Goal: Download file/media

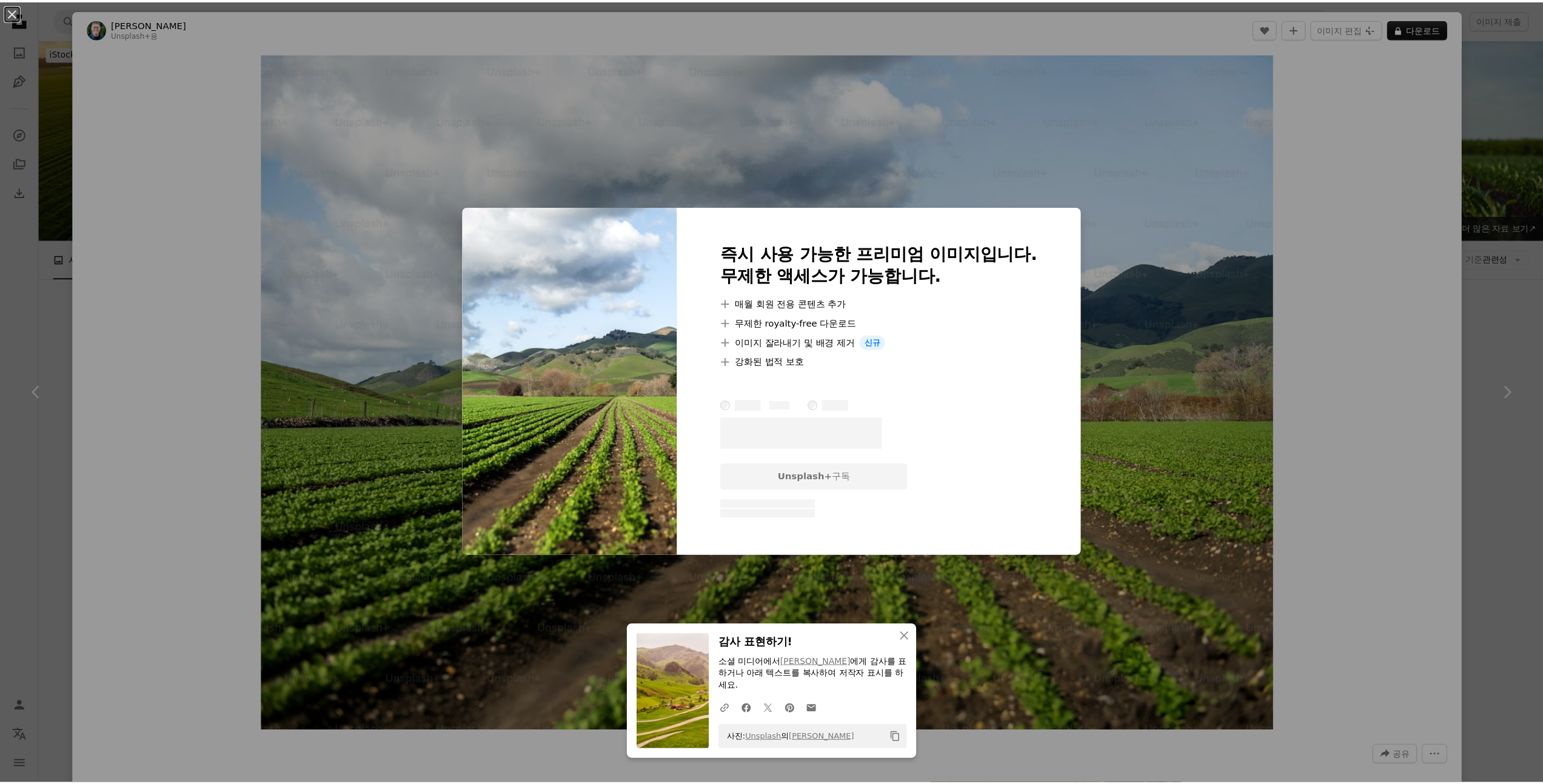
scroll to position [573, 0]
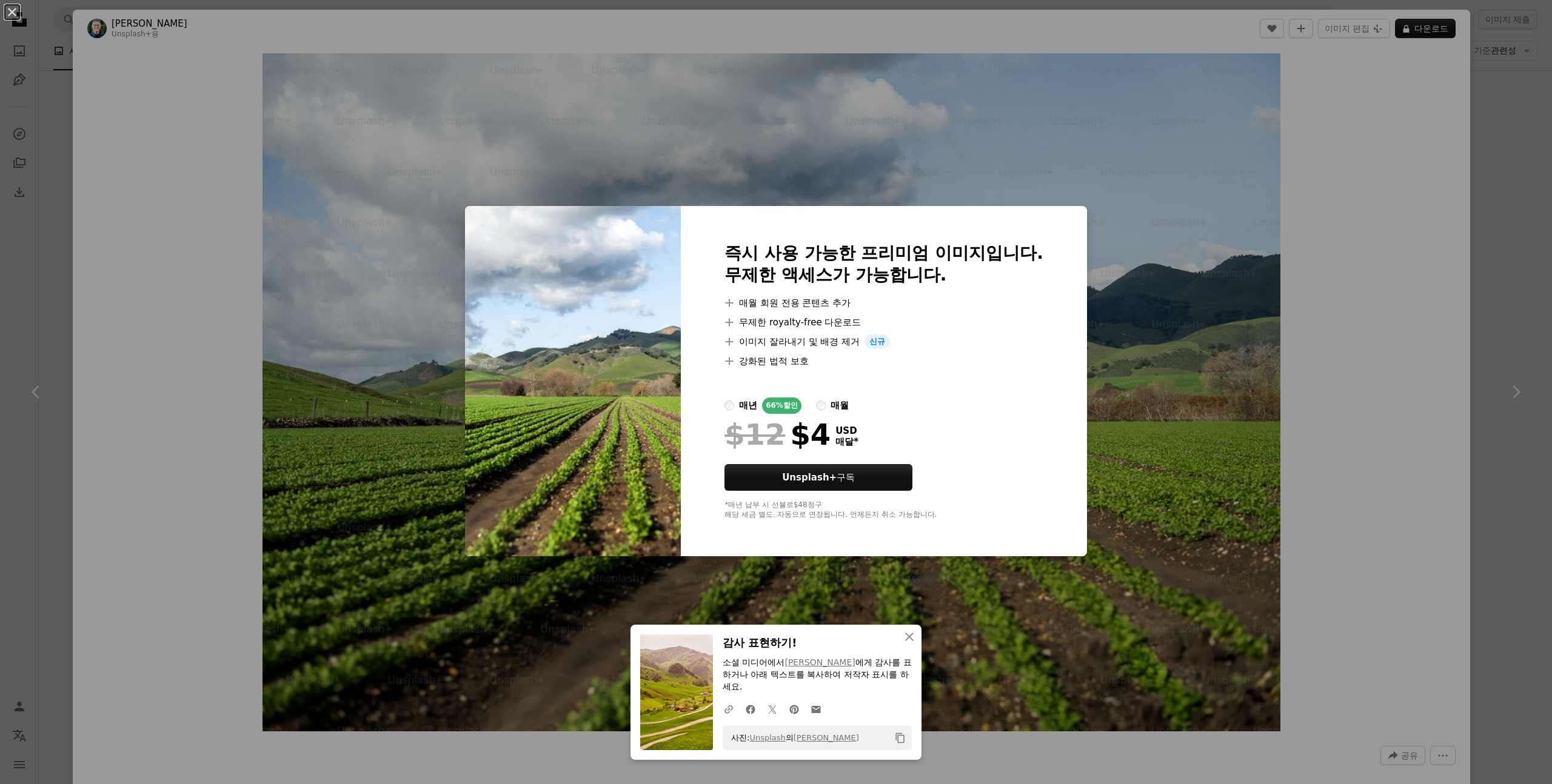
click at [1504, 230] on div "An X shape 즉시 사용 가능한 프리미엄 이미지입니다. 무제한 액세스가 가능합니다. A plus sign 매월 회원 전용 콘텐츠 추가 A…" at bounding box center [776, 392] width 1552 height 784
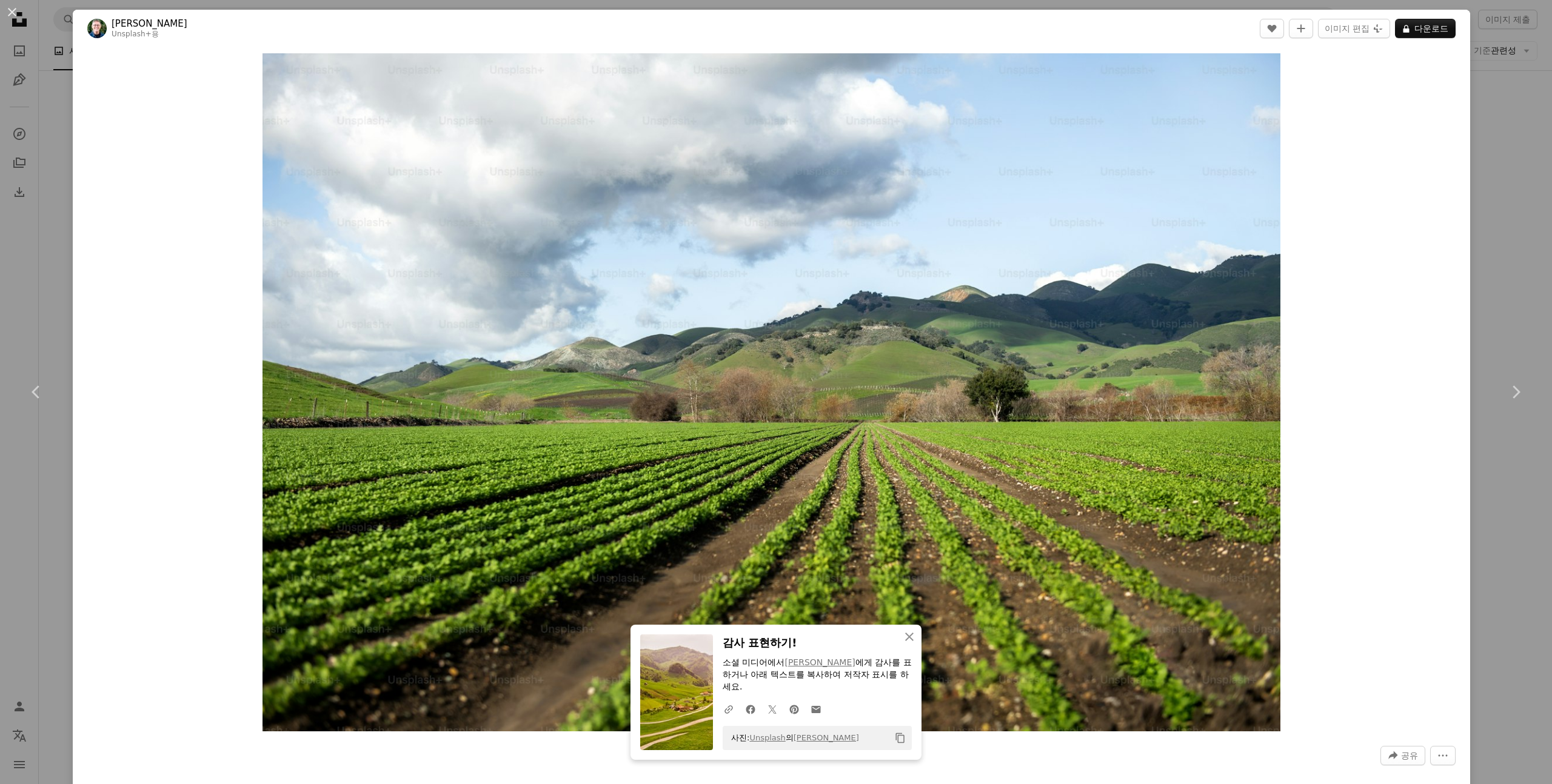
click at [1504, 230] on div "An X shape Chevron left Chevron right Tim Mossholder Unsplash+ 용 A heart A plus…" at bounding box center [776, 392] width 1552 height 784
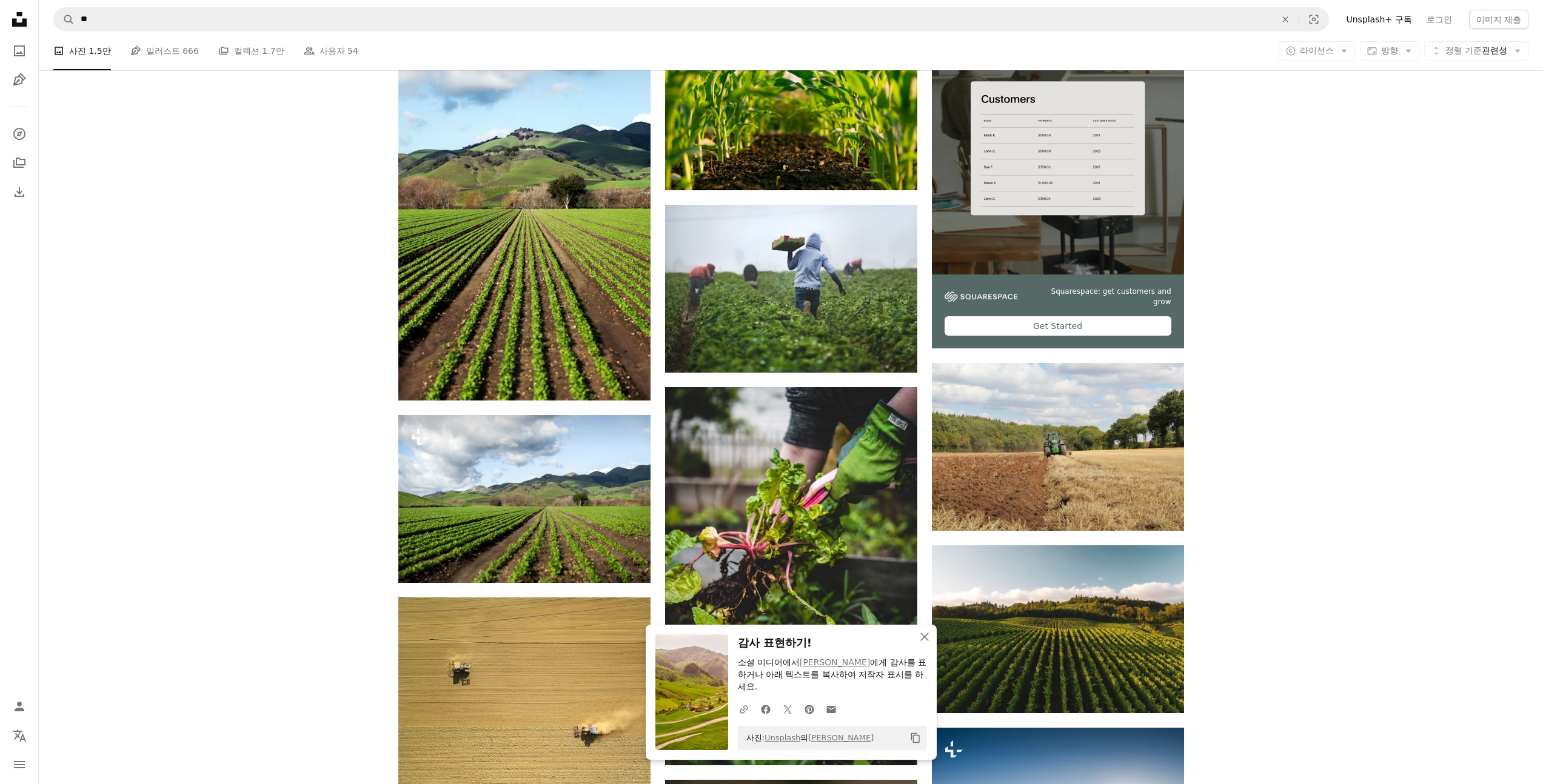
scroll to position [239, 0]
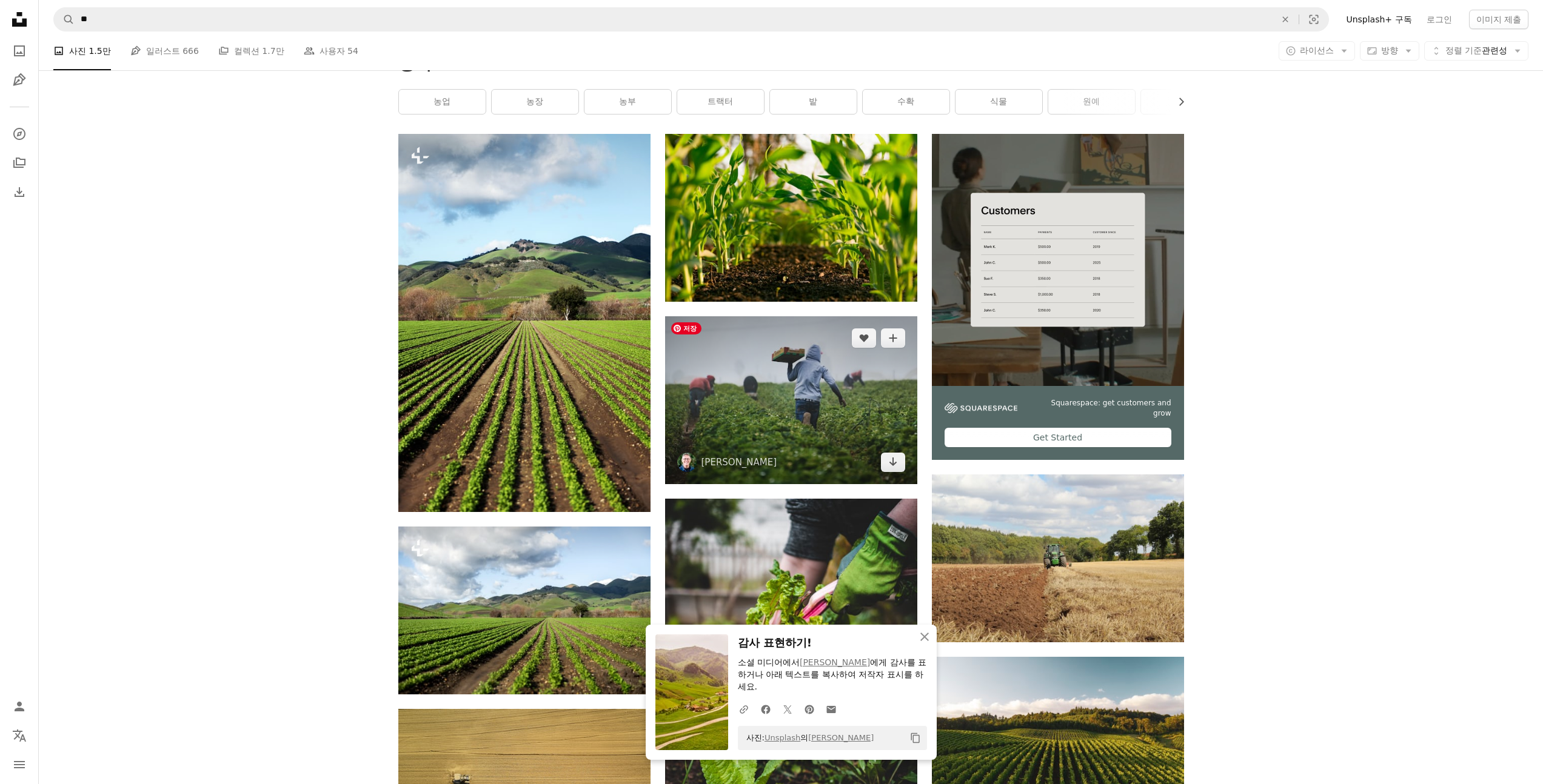
click at [784, 407] on img at bounding box center [791, 400] width 252 height 168
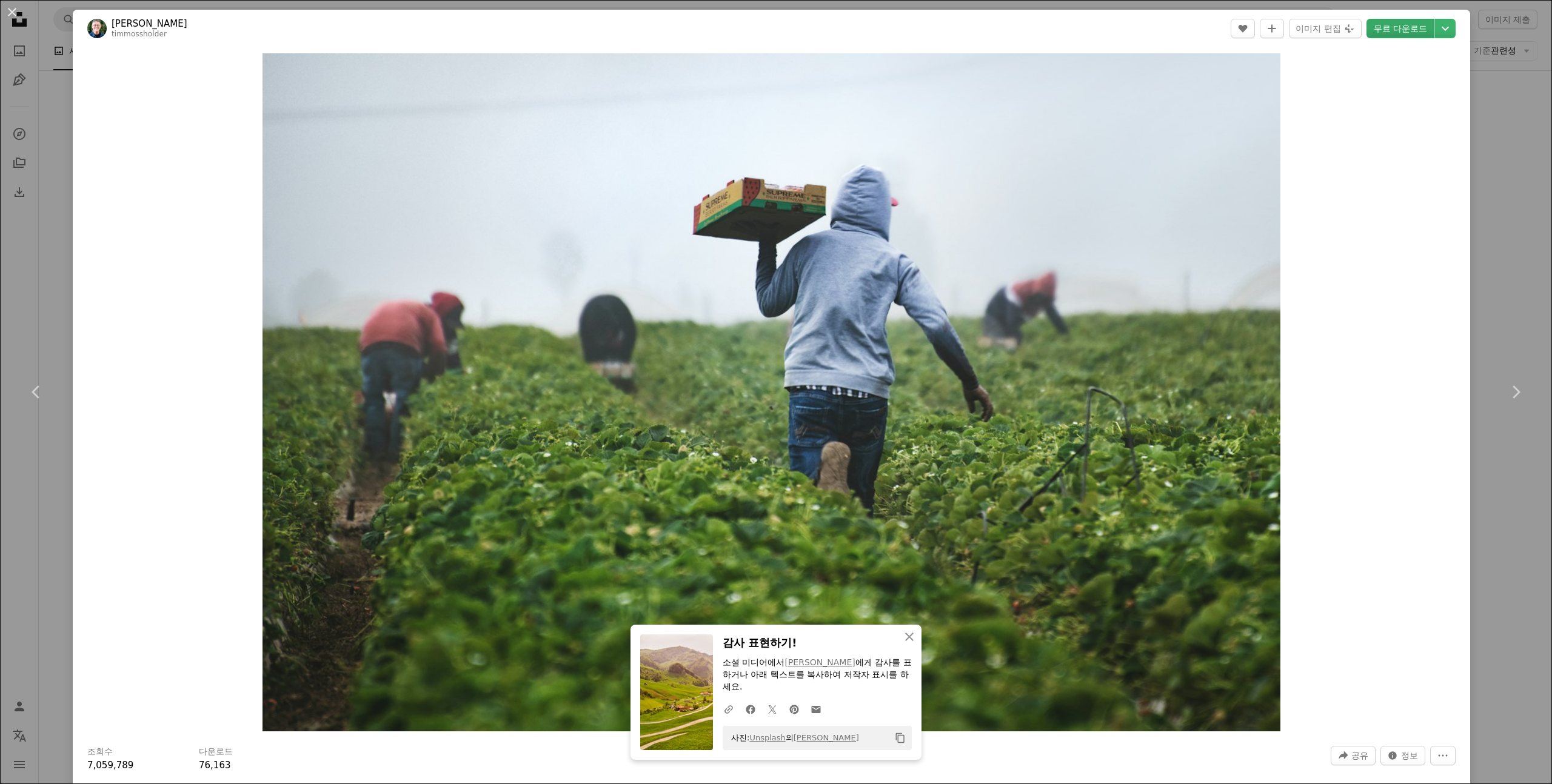
click at [1412, 31] on link "무료 다운로드" at bounding box center [1400, 29] width 68 height 20
click at [1502, 179] on div "An X shape Chevron left Chevron right Tim Mossholder timmossholder A heart A pl…" at bounding box center [776, 392] width 1552 height 784
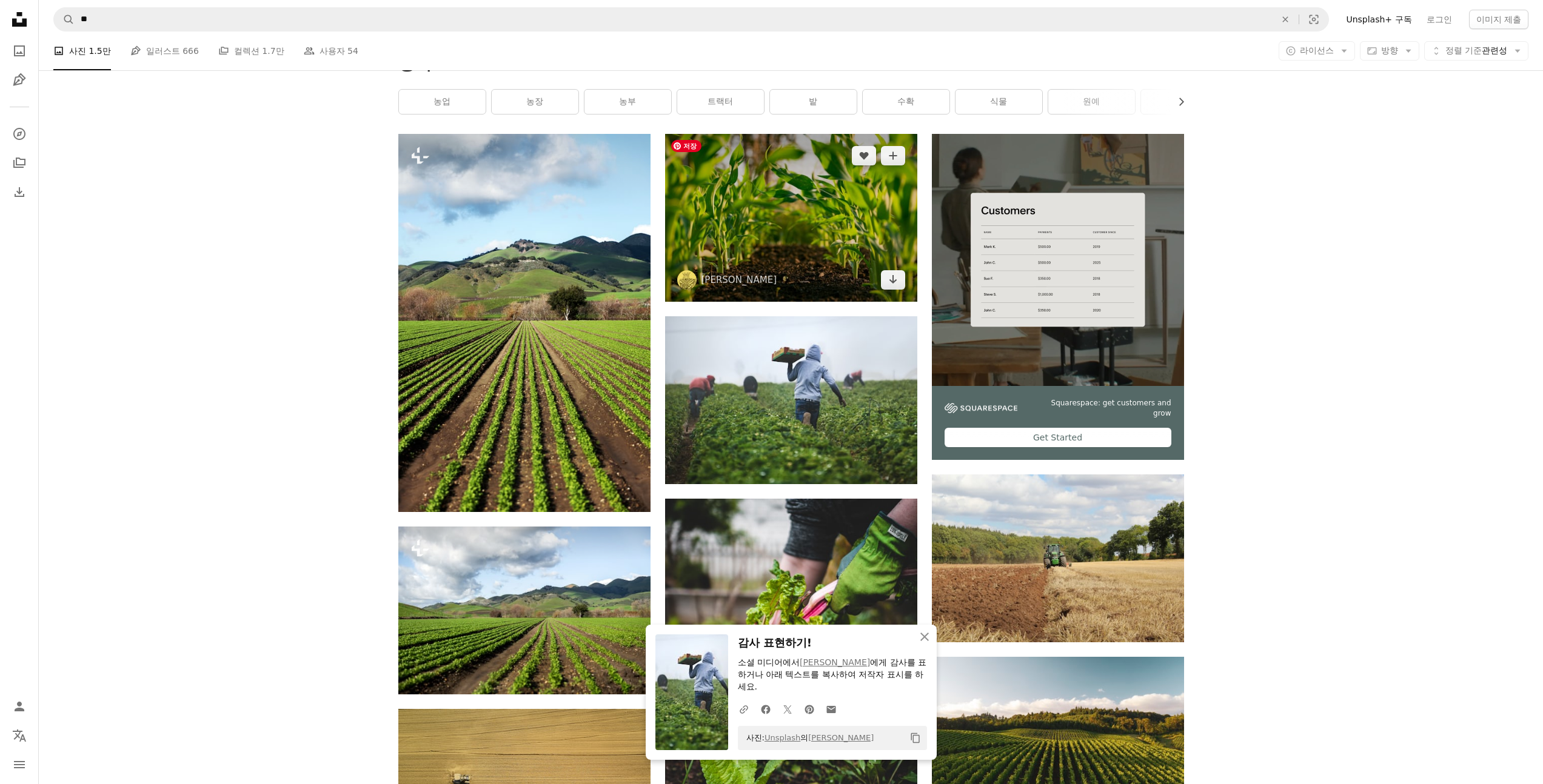
click at [761, 221] on img at bounding box center [791, 218] width 252 height 168
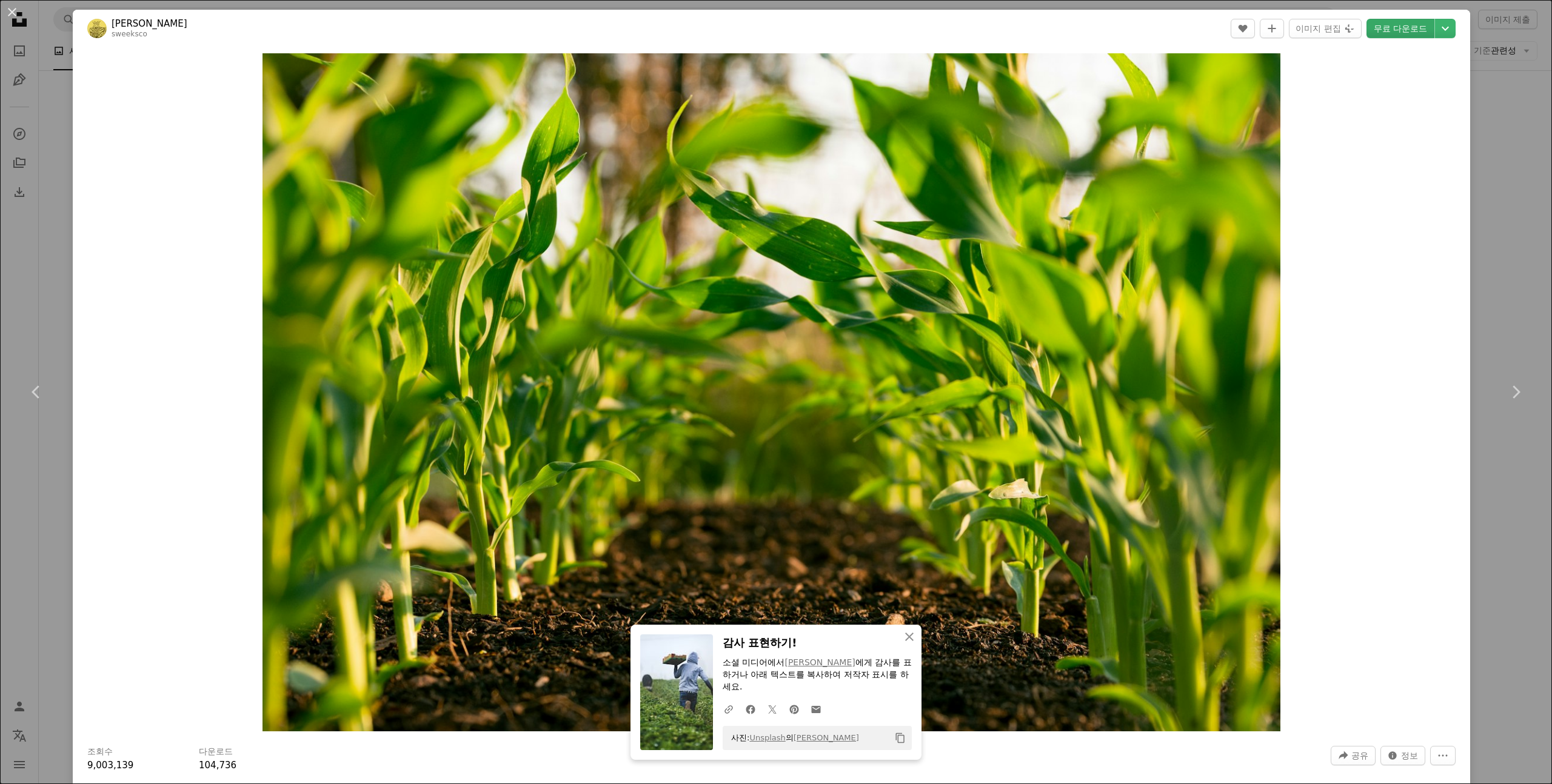
click at [1406, 30] on link "무료 다운로드" at bounding box center [1400, 29] width 68 height 20
click at [1485, 152] on div "An X shape Chevron left Chevron right Steven Weeks sweeksco A heart A plus sign…" at bounding box center [776, 392] width 1552 height 784
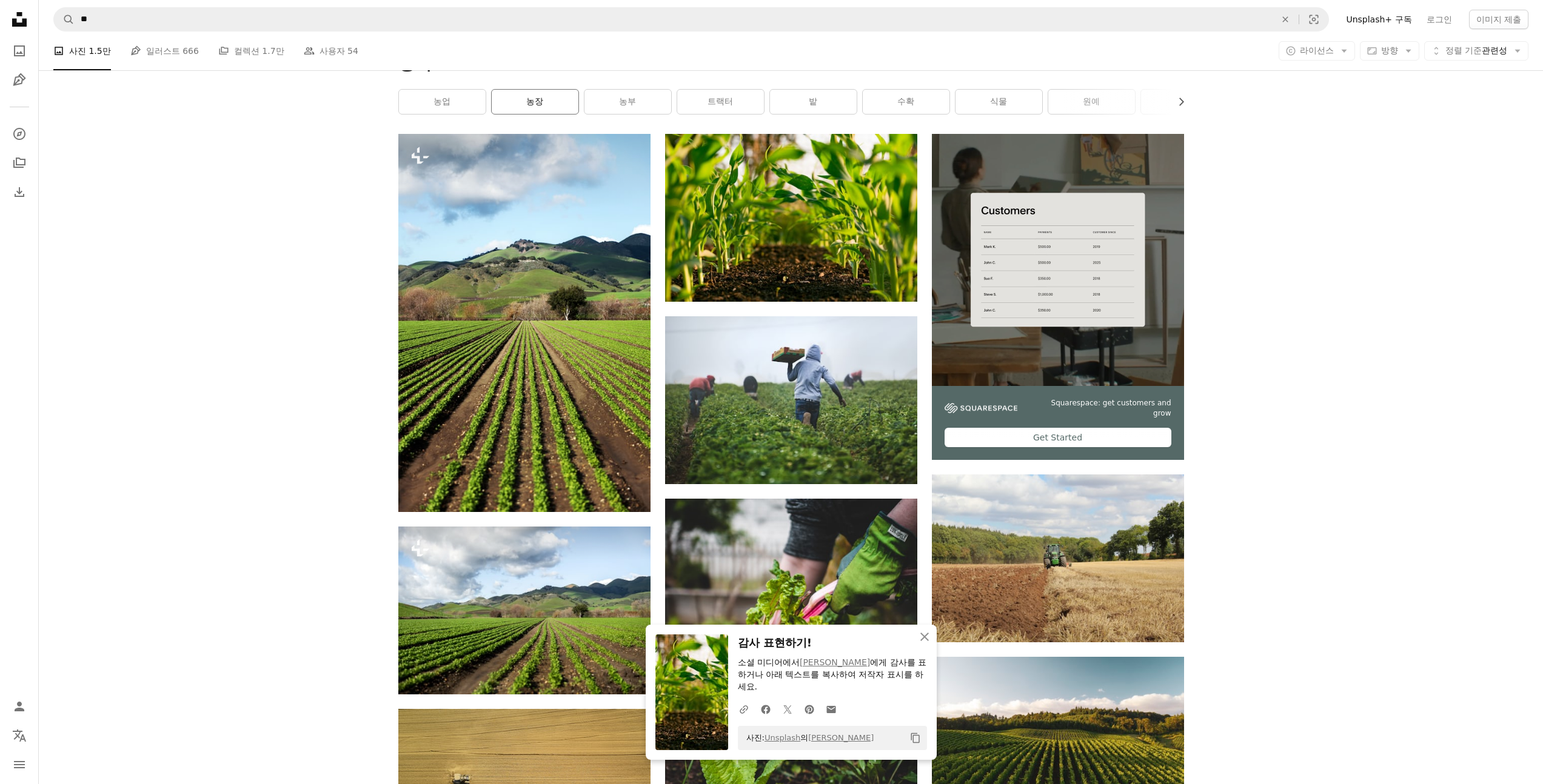
click at [542, 106] on link "농장" at bounding box center [535, 102] width 86 height 24
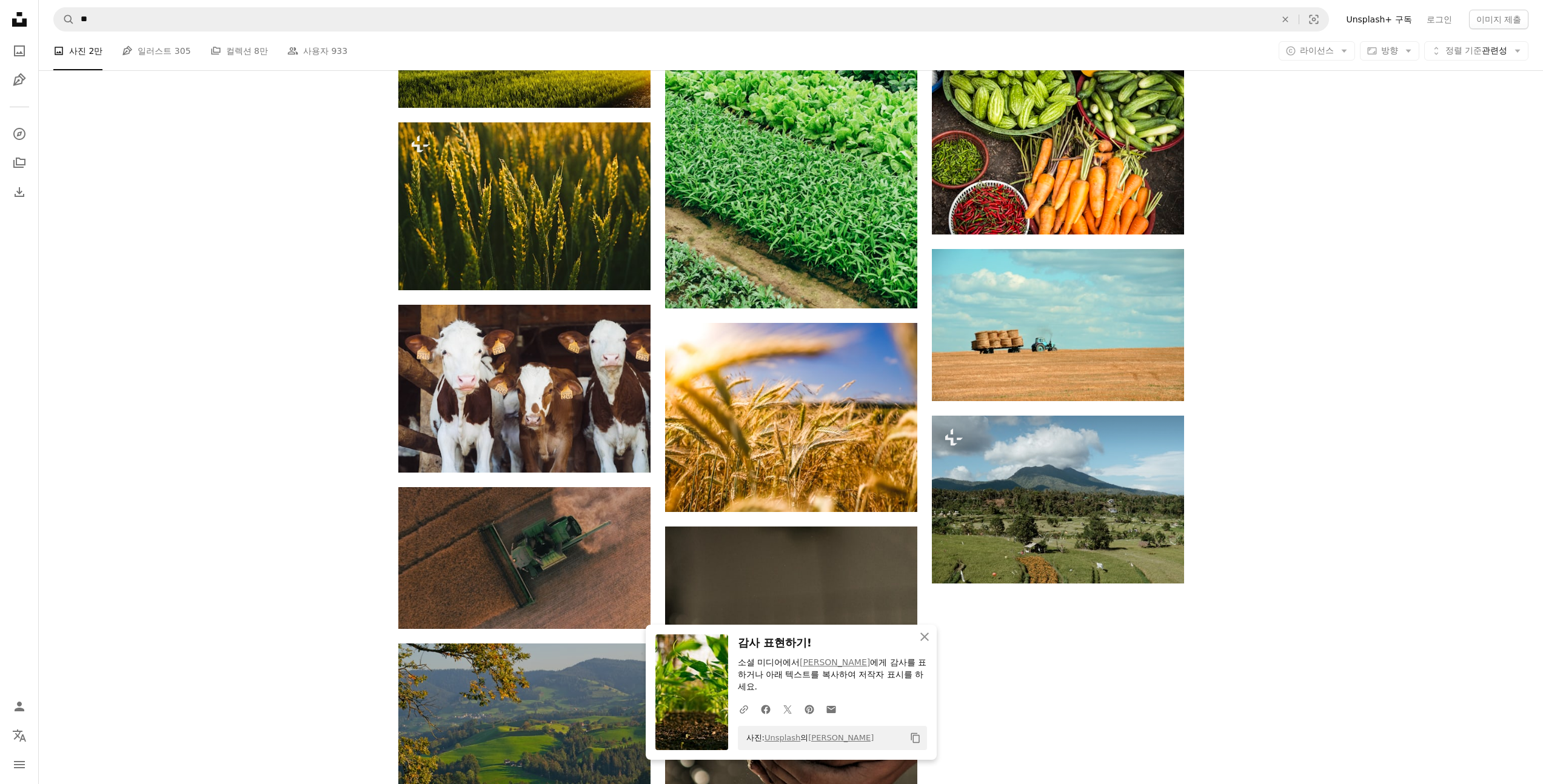
scroll to position [1260, 0]
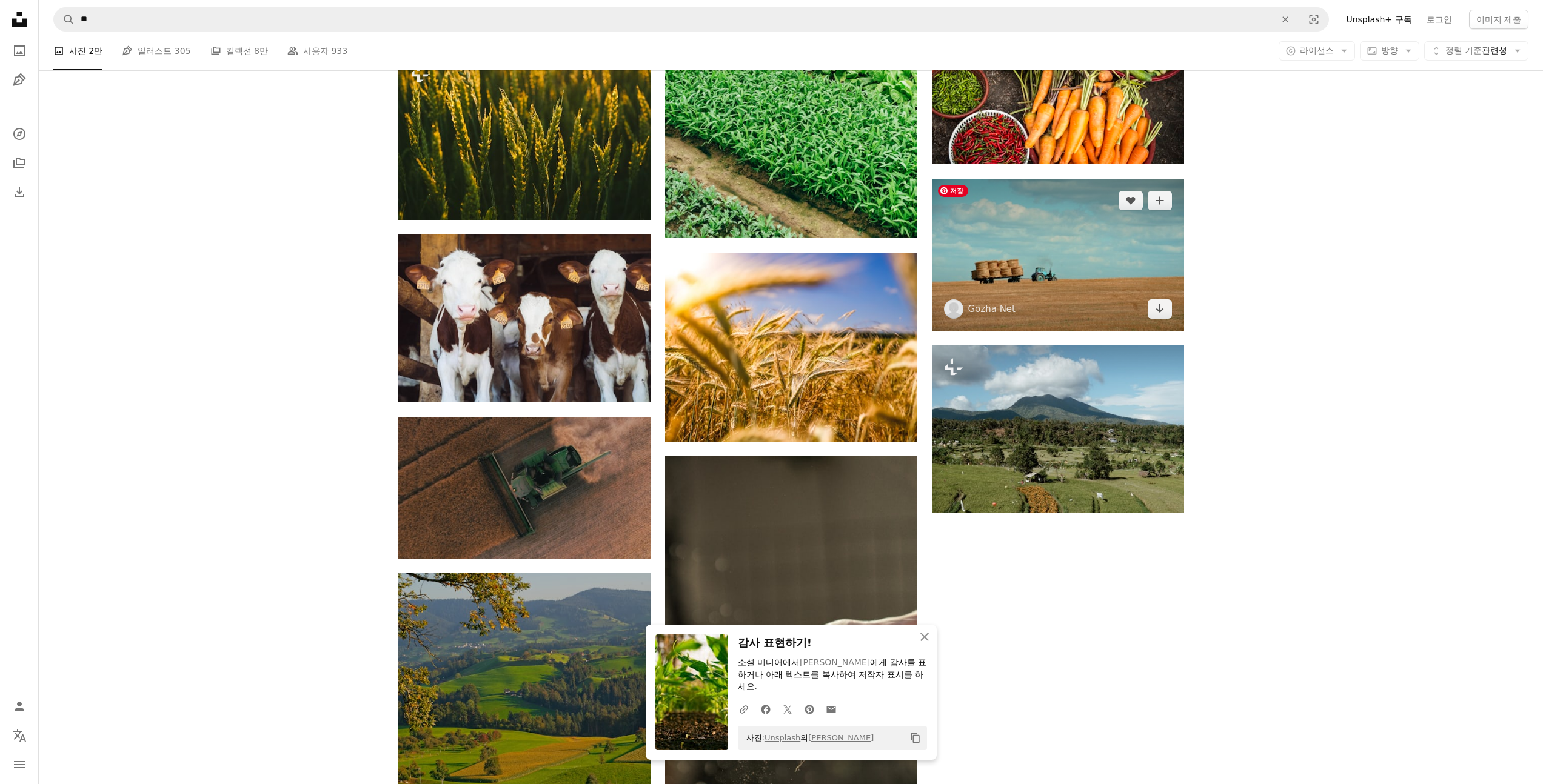
click at [1074, 210] on img at bounding box center [1058, 255] width 252 height 152
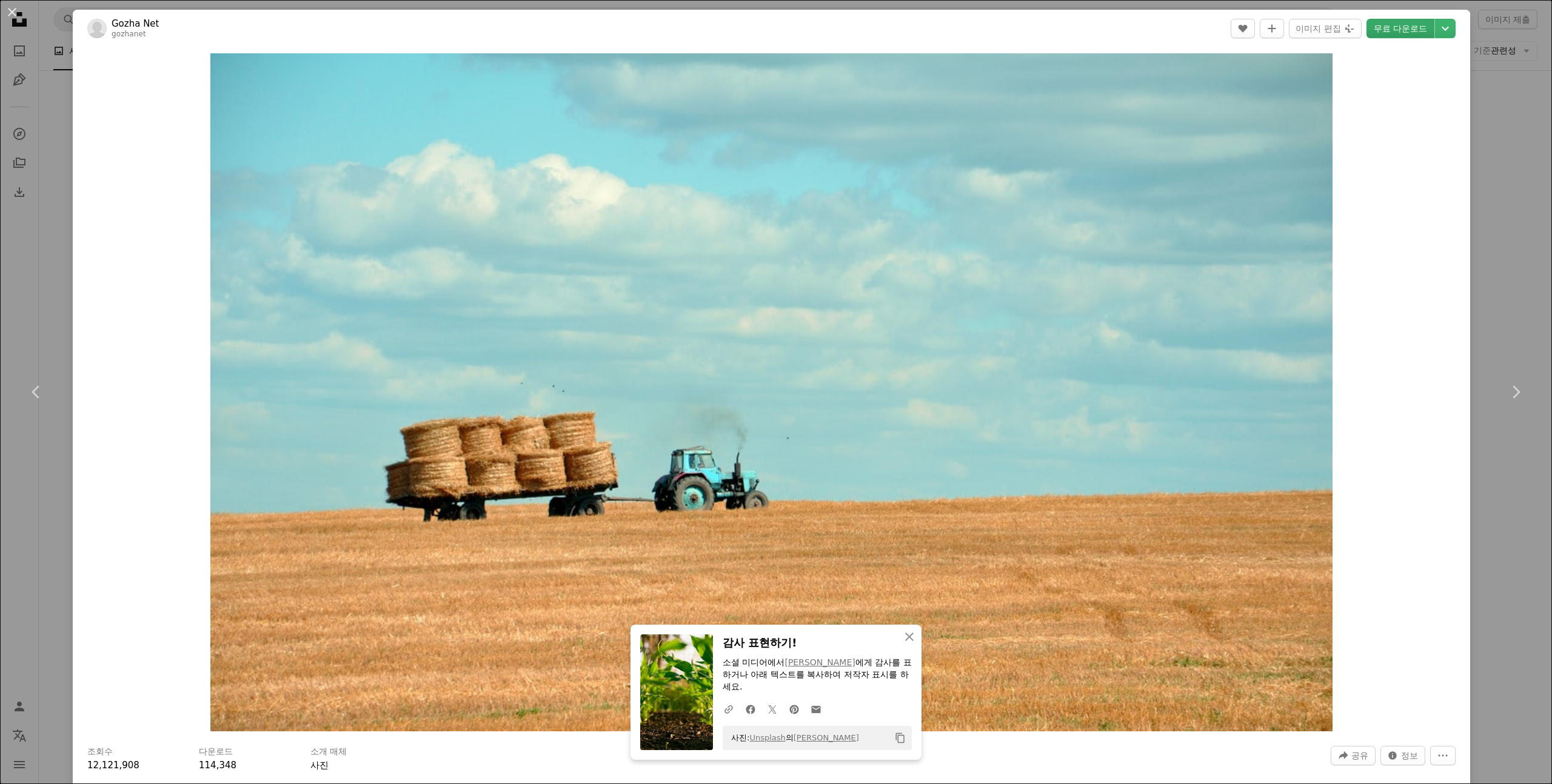
click at [1394, 32] on link "무료 다운로드" at bounding box center [1400, 29] width 68 height 20
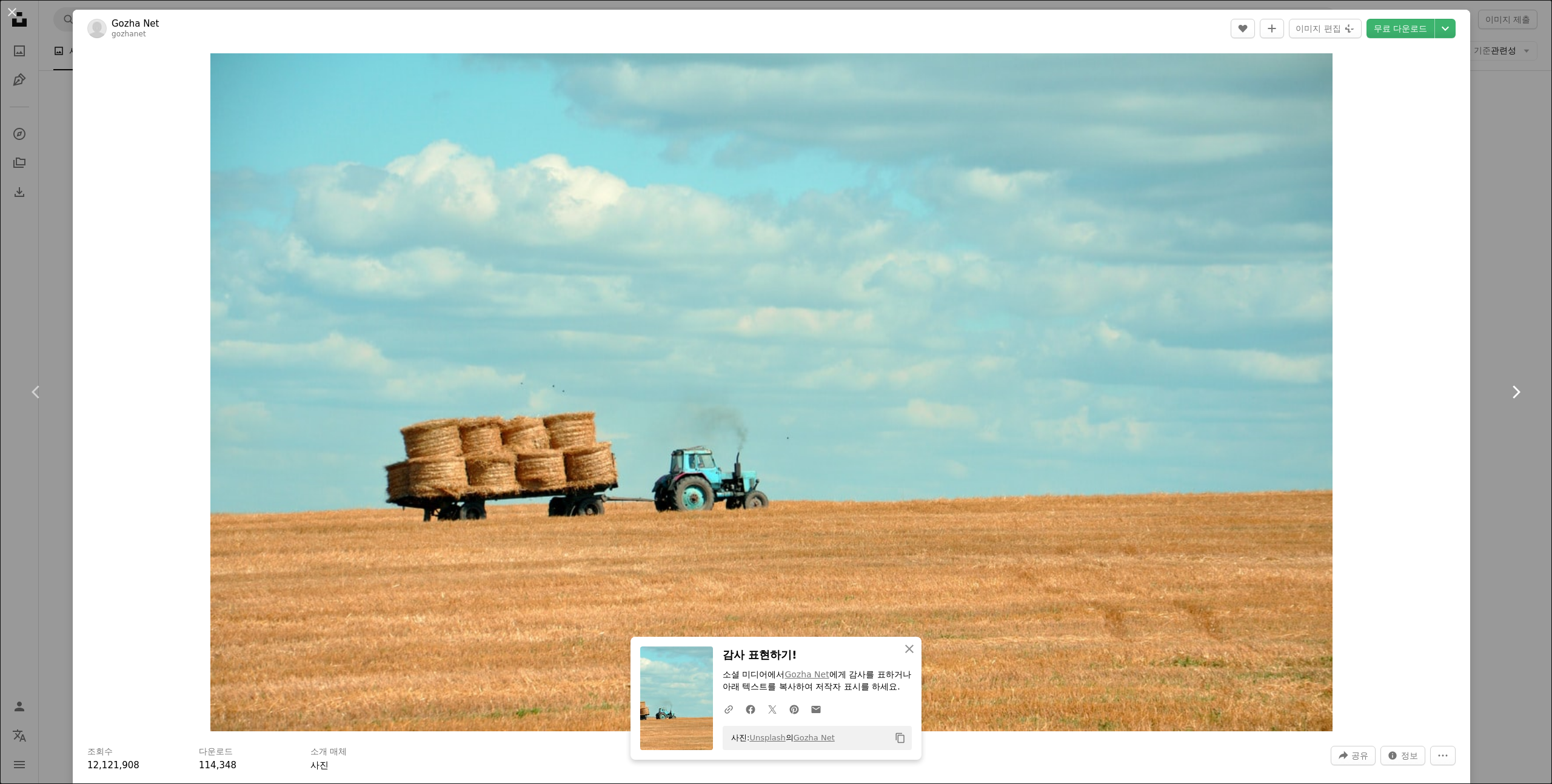
click at [1483, 374] on link "Chevron right" at bounding box center [1515, 392] width 73 height 116
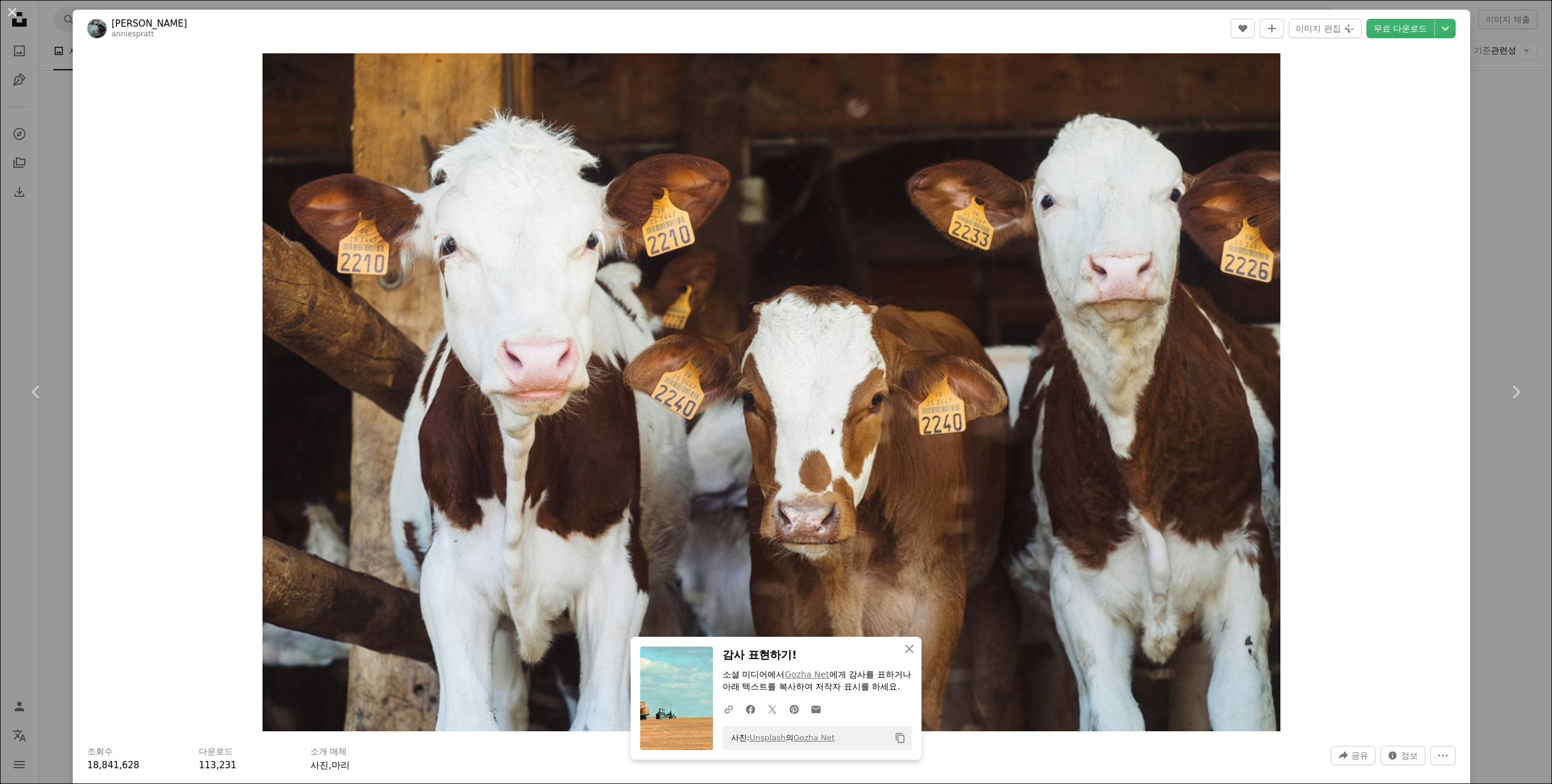
click at [40, 275] on div "An X shape Chevron left Chevron right Annie Spratt anniespratt A heart A plus s…" at bounding box center [776, 392] width 1552 height 784
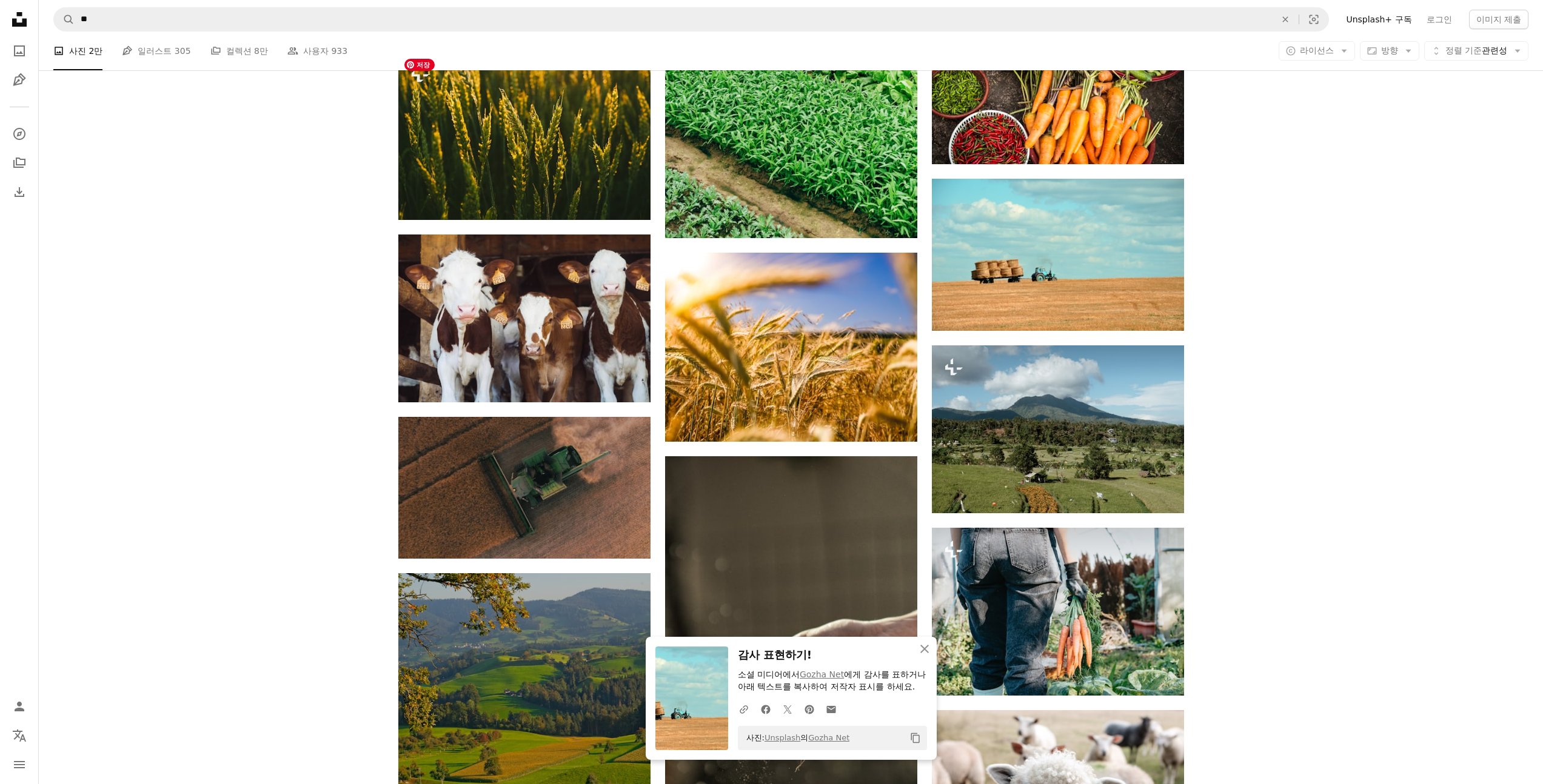
click at [411, 5] on nav "A magnifying glass ** An X shape Visual search Filters Unsplash+ 구독 로그인 이미지 제출" at bounding box center [791, 19] width 1504 height 39
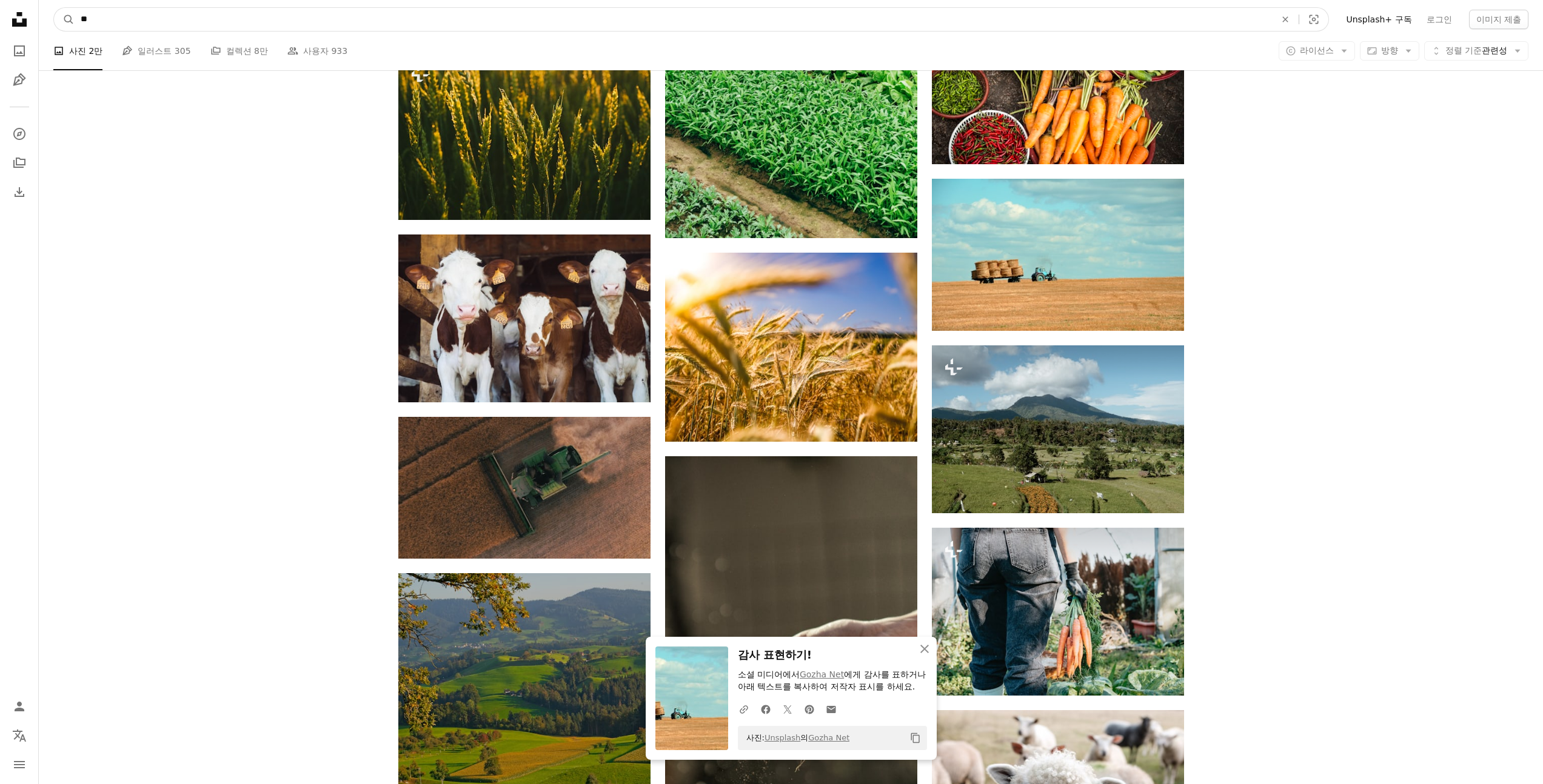
click at [418, 21] on input "**" at bounding box center [674, 20] width 1197 height 23
type input "**"
click button "A magnifying glass" at bounding box center [64, 20] width 20 height 23
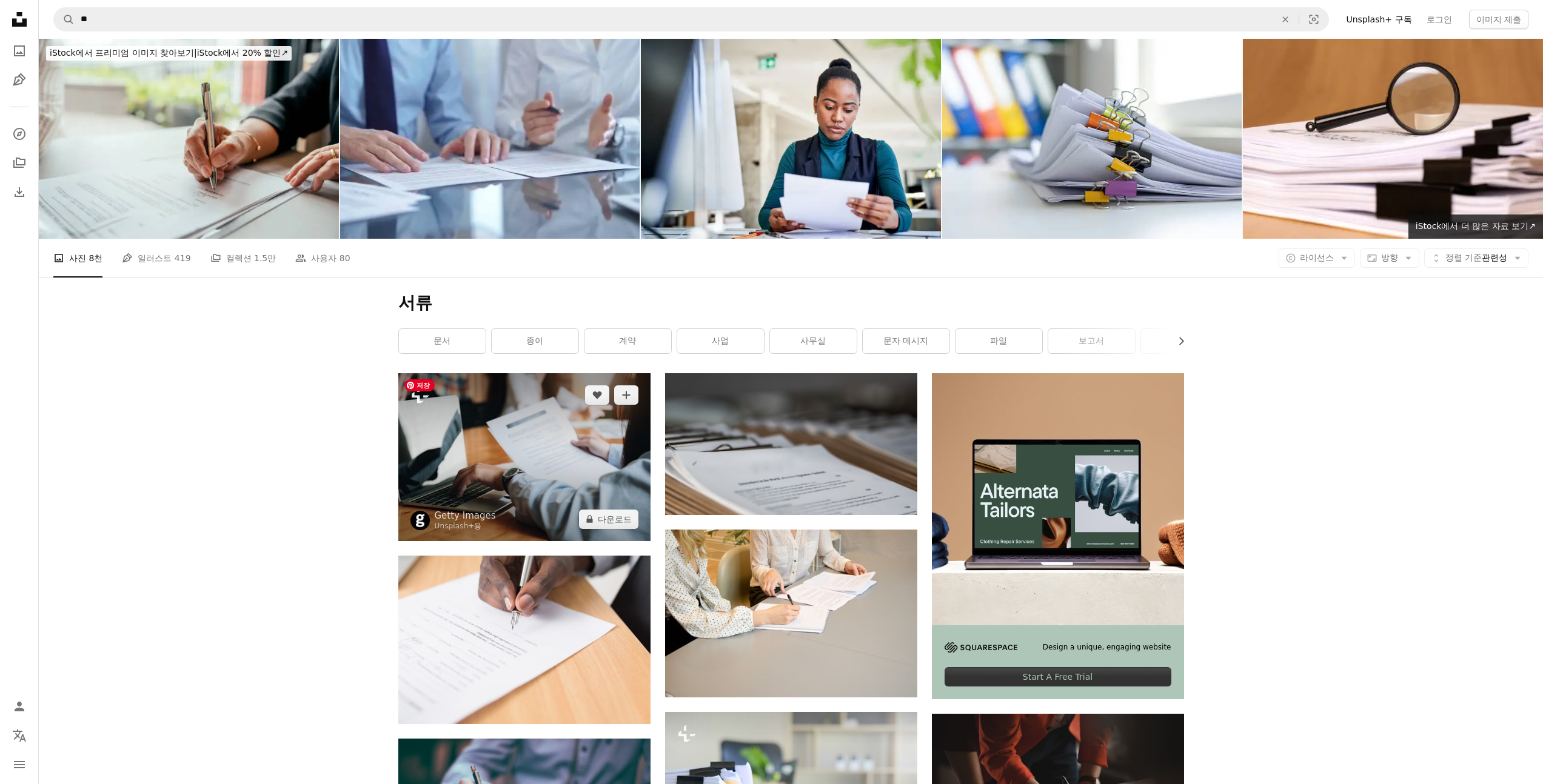
click at [566, 454] on img at bounding box center [525, 457] width 252 height 168
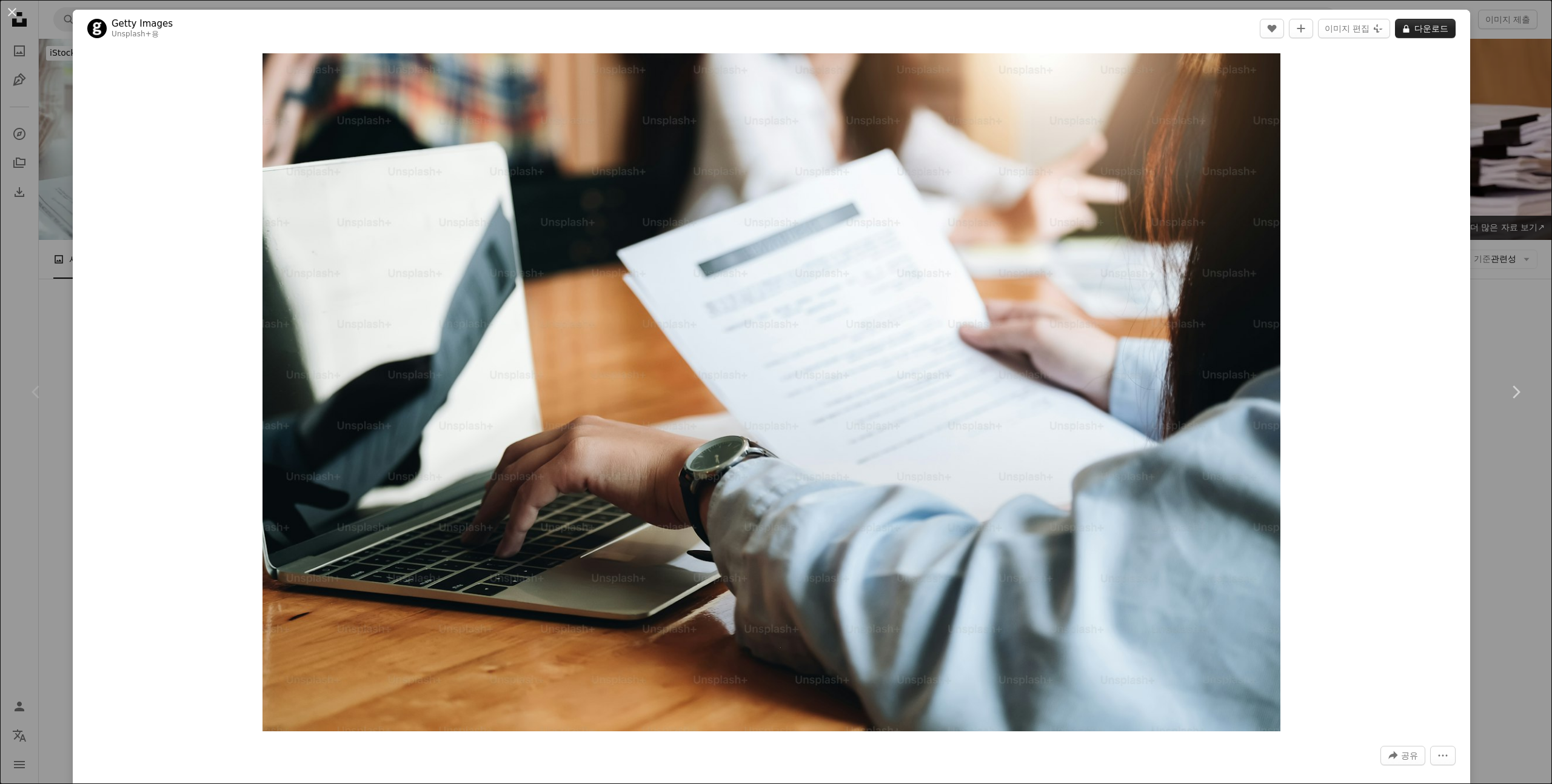
click at [1430, 31] on button "A lock 다운로드" at bounding box center [1425, 29] width 61 height 20
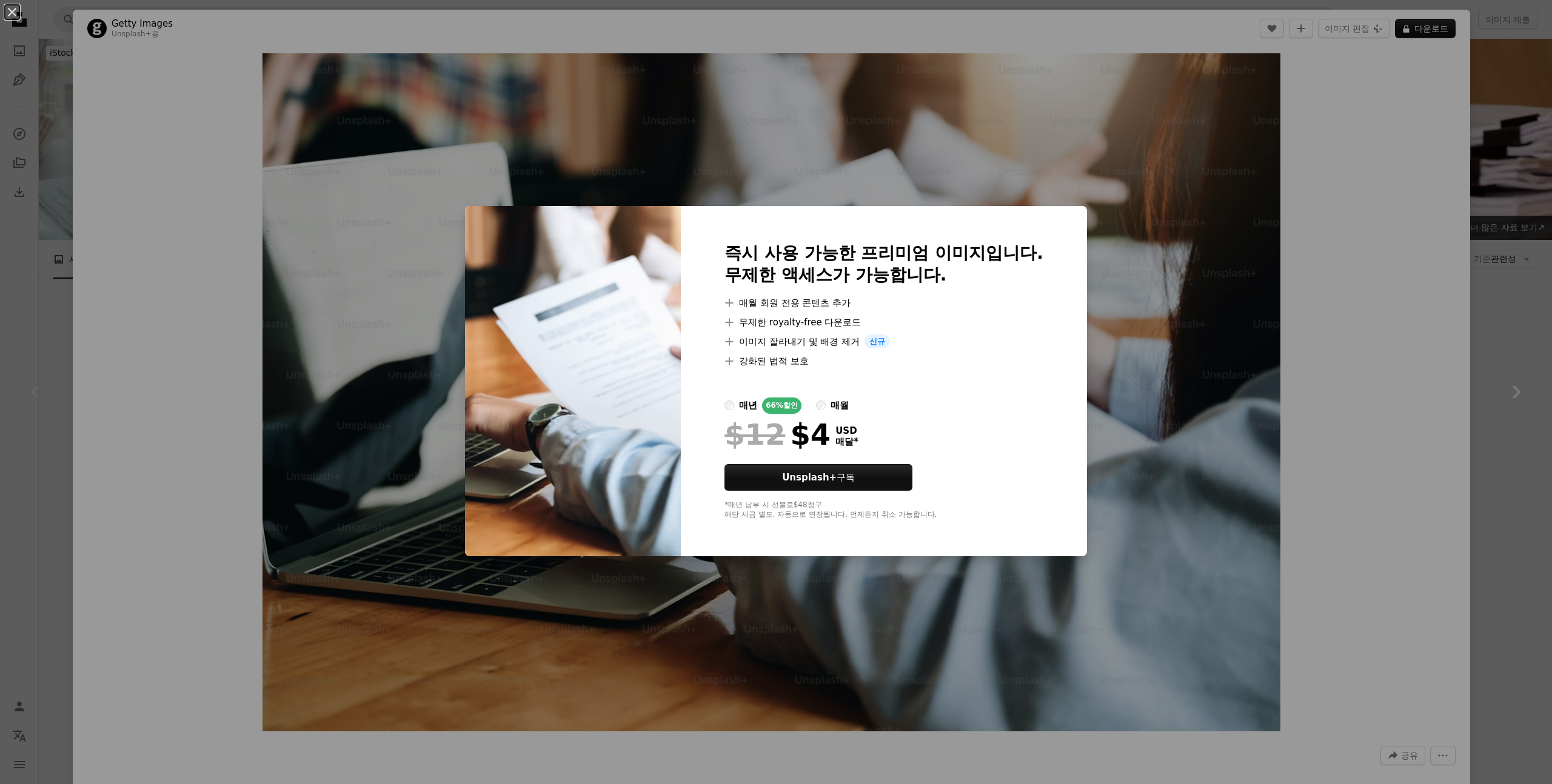
click at [1511, 223] on div "An X shape 즉시 사용 가능한 프리미엄 이미지입니다. 무제한 액세스가 가능합니다. A plus sign 매월 회원 전용 콘텐츠 추가 A…" at bounding box center [776, 392] width 1552 height 784
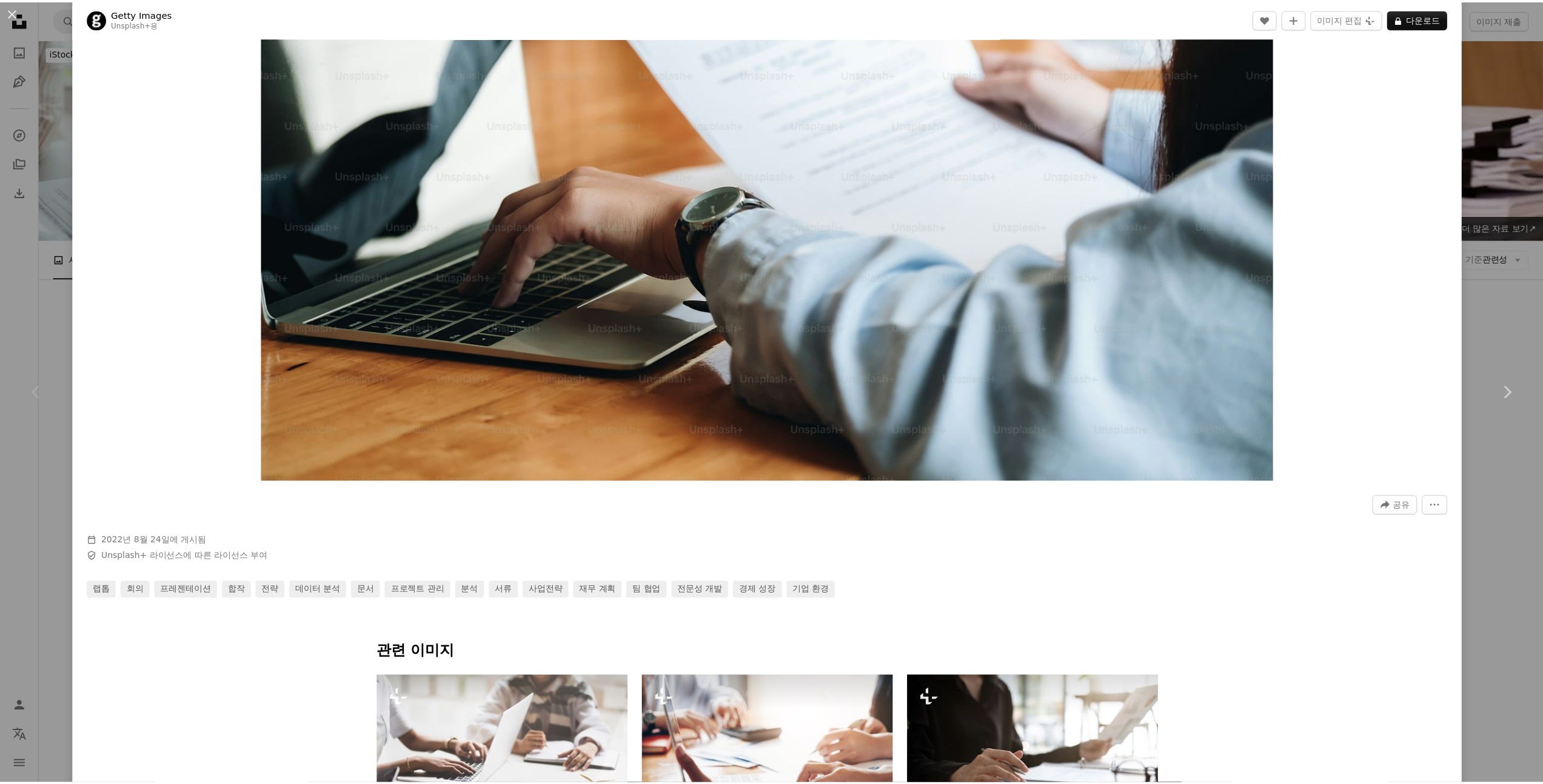
scroll to position [267, 0]
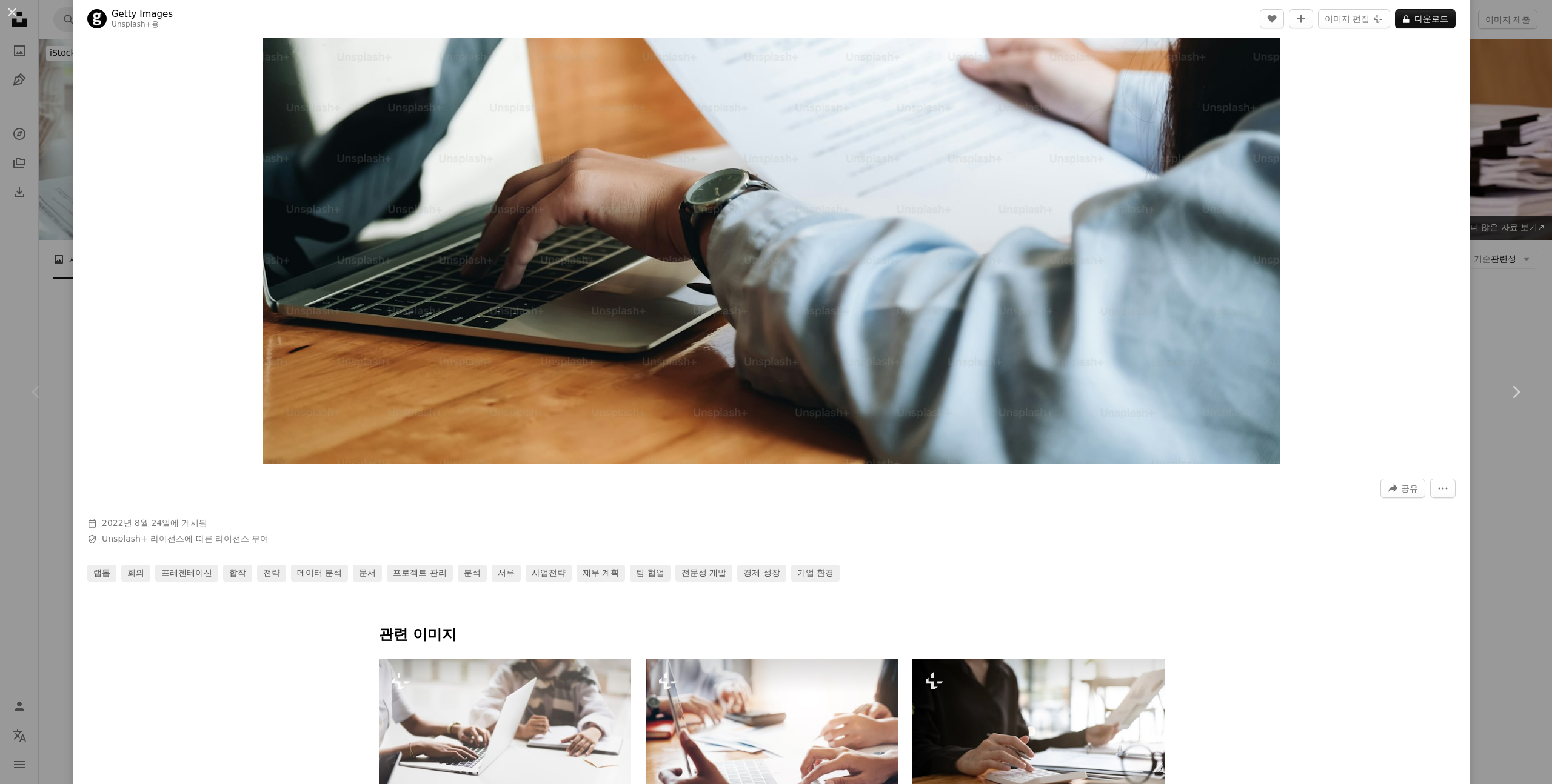
click at [1504, 233] on div "An X shape Chevron left Chevron right Getty Images Unsplash+ 용 A heart A plus s…" at bounding box center [776, 392] width 1552 height 784
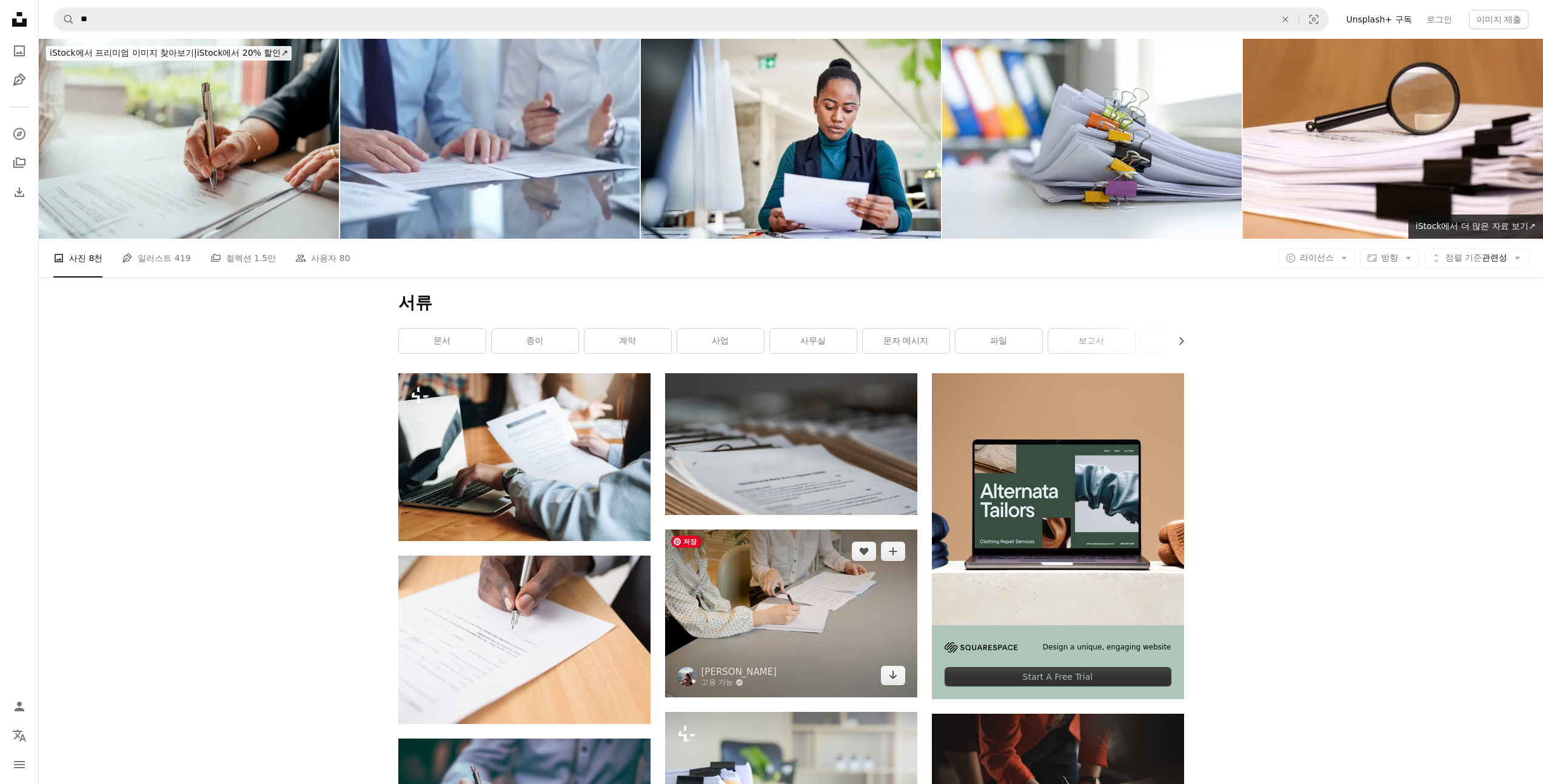
click at [752, 622] on img at bounding box center [791, 613] width 252 height 168
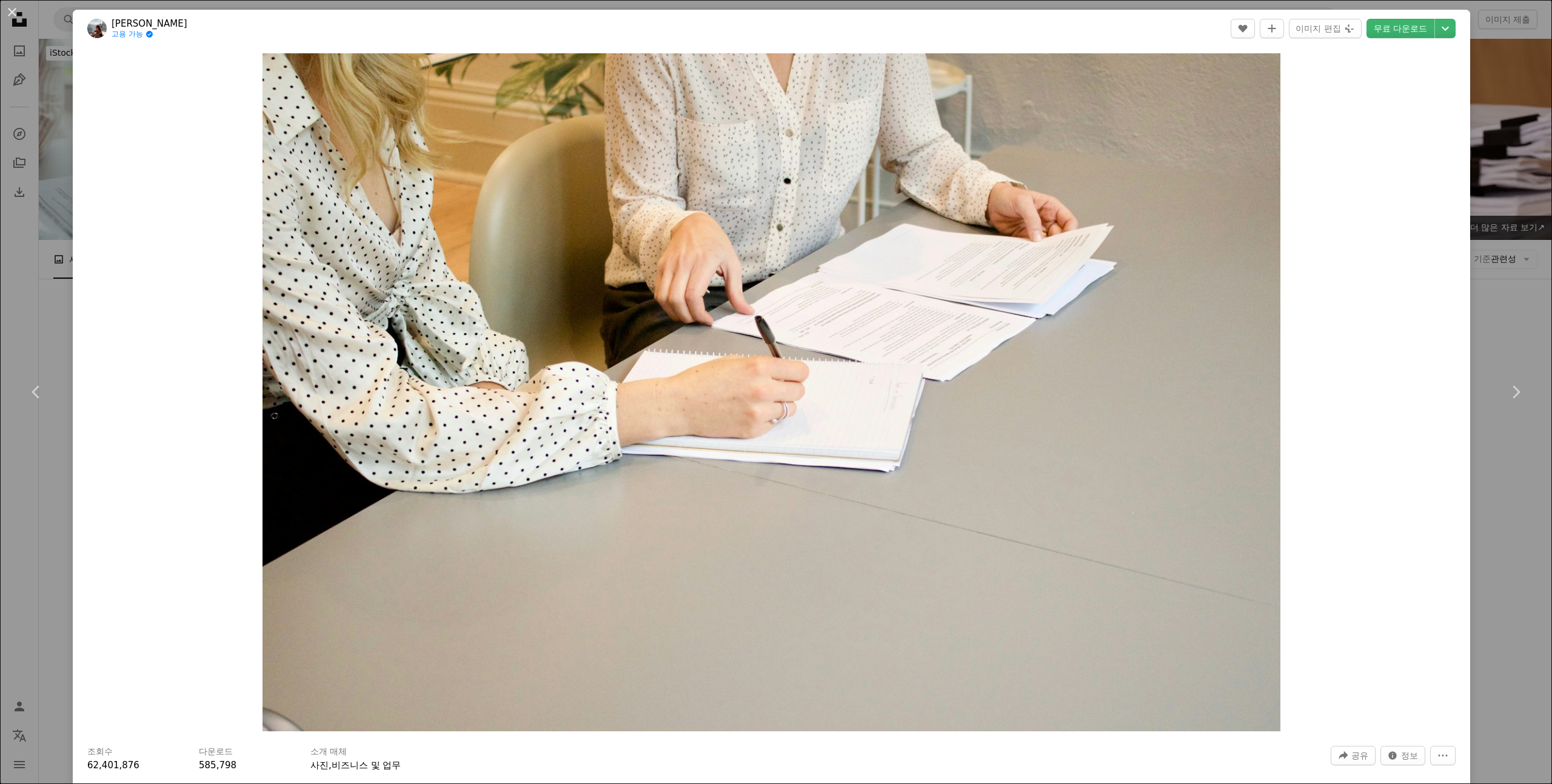
click at [1432, 280] on div "Zoom in" at bounding box center [771, 392] width 1397 height 690
click at [1479, 338] on link "Chevron right" at bounding box center [1515, 392] width 73 height 116
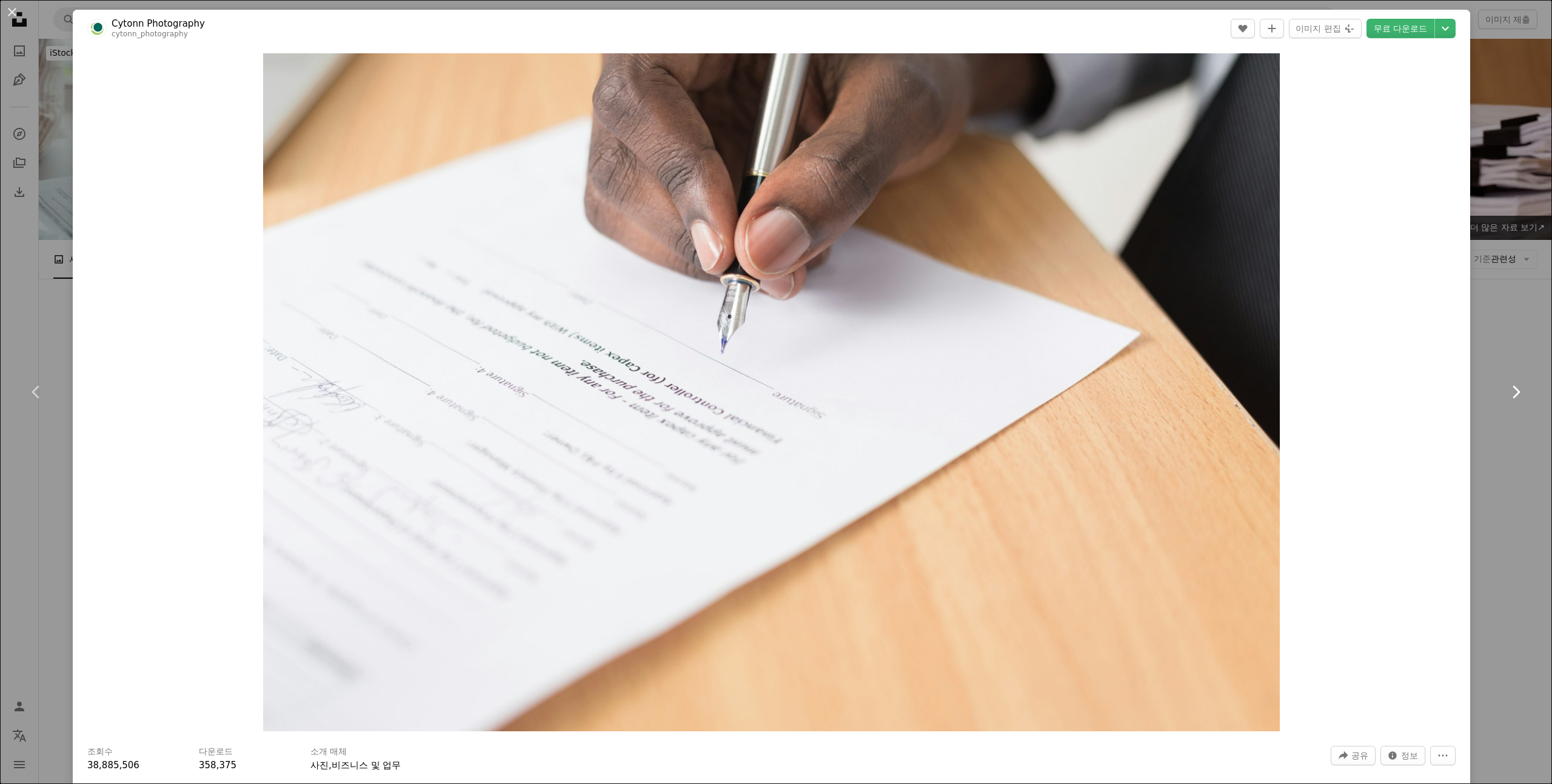
click at [1504, 334] on link "Chevron right" at bounding box center [1515, 392] width 73 height 116
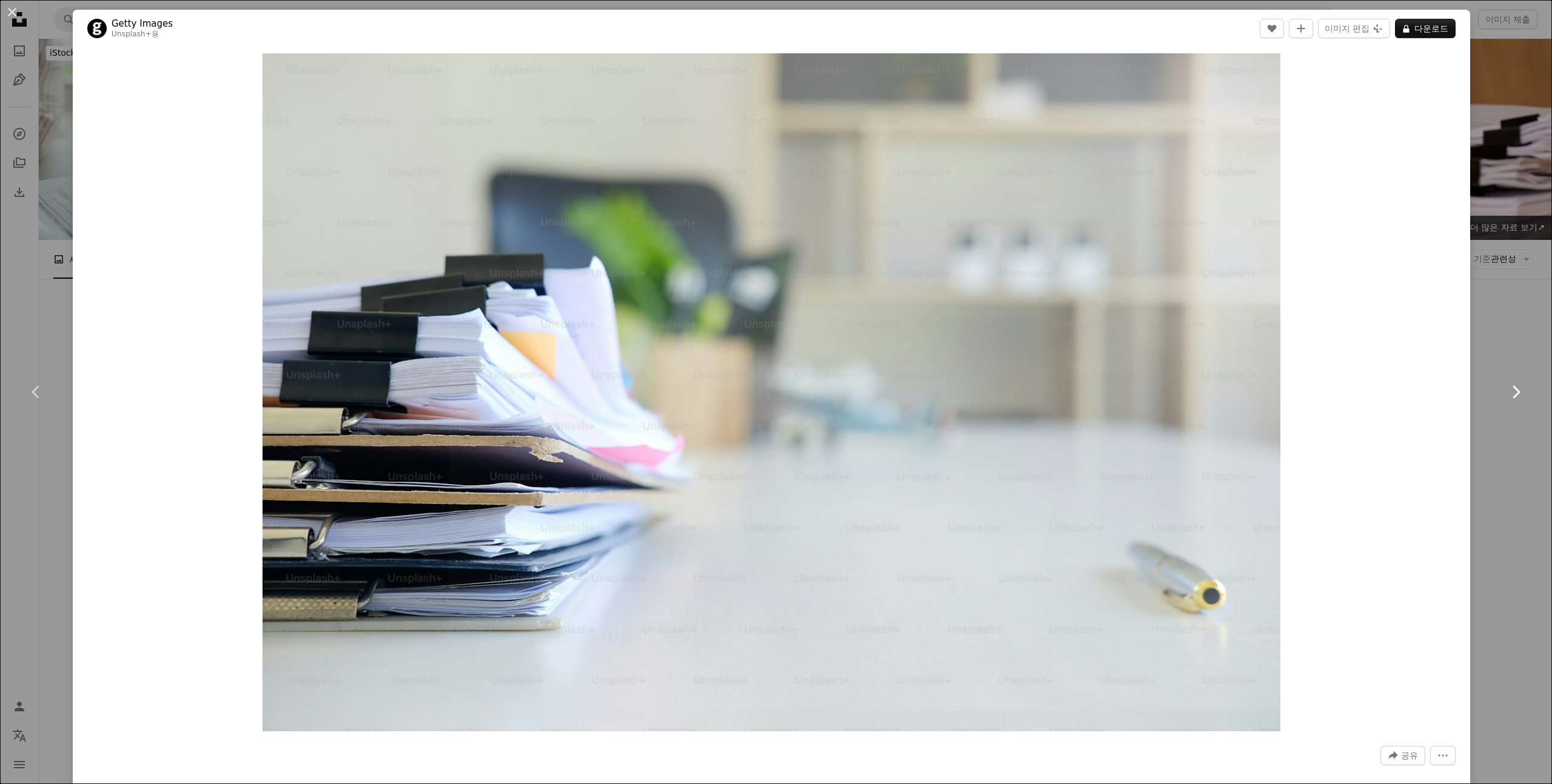
click at [1504, 338] on link "Chevron right" at bounding box center [1515, 392] width 73 height 116
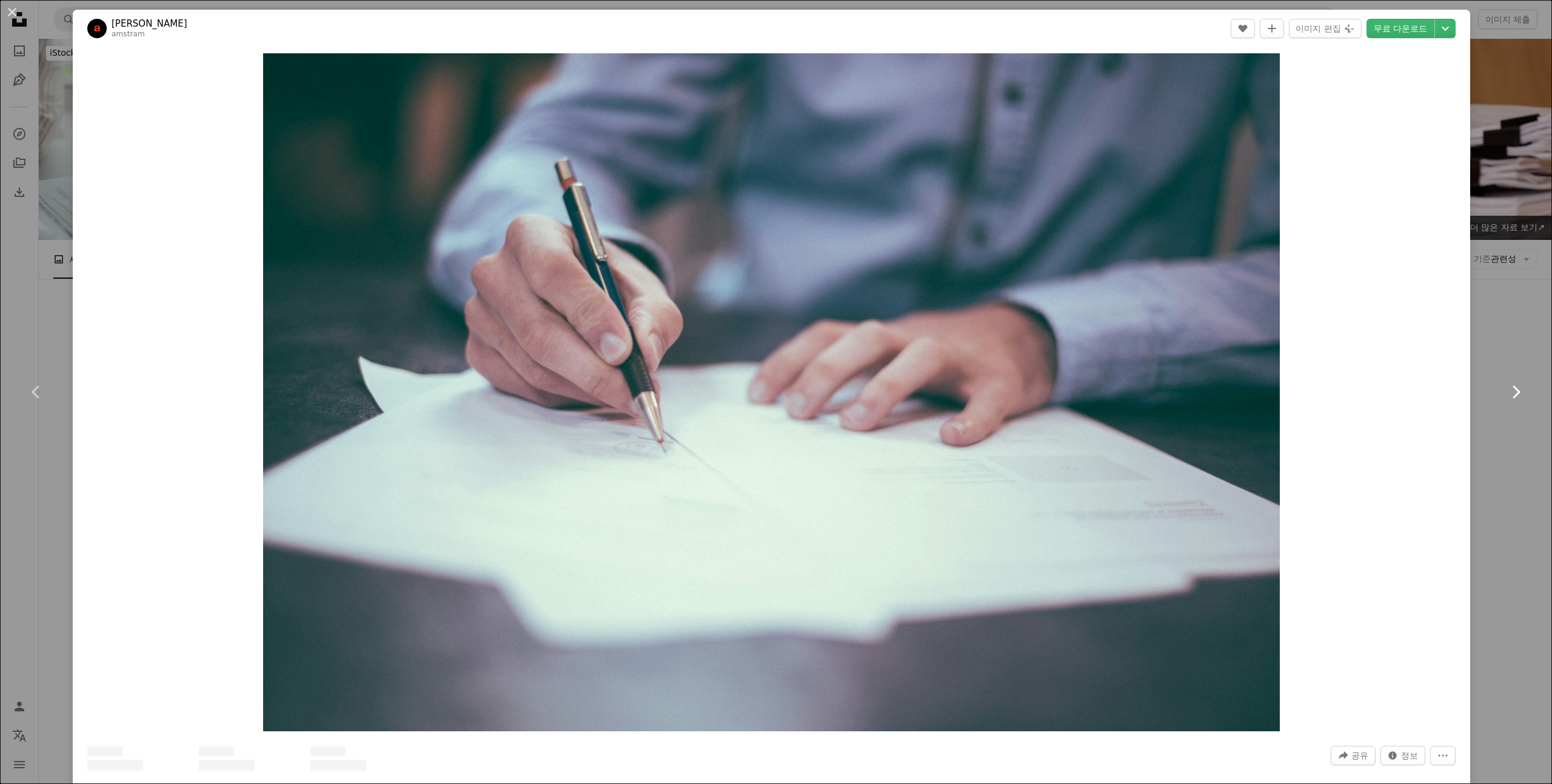
click at [1504, 338] on link "Chevron right" at bounding box center [1515, 392] width 73 height 116
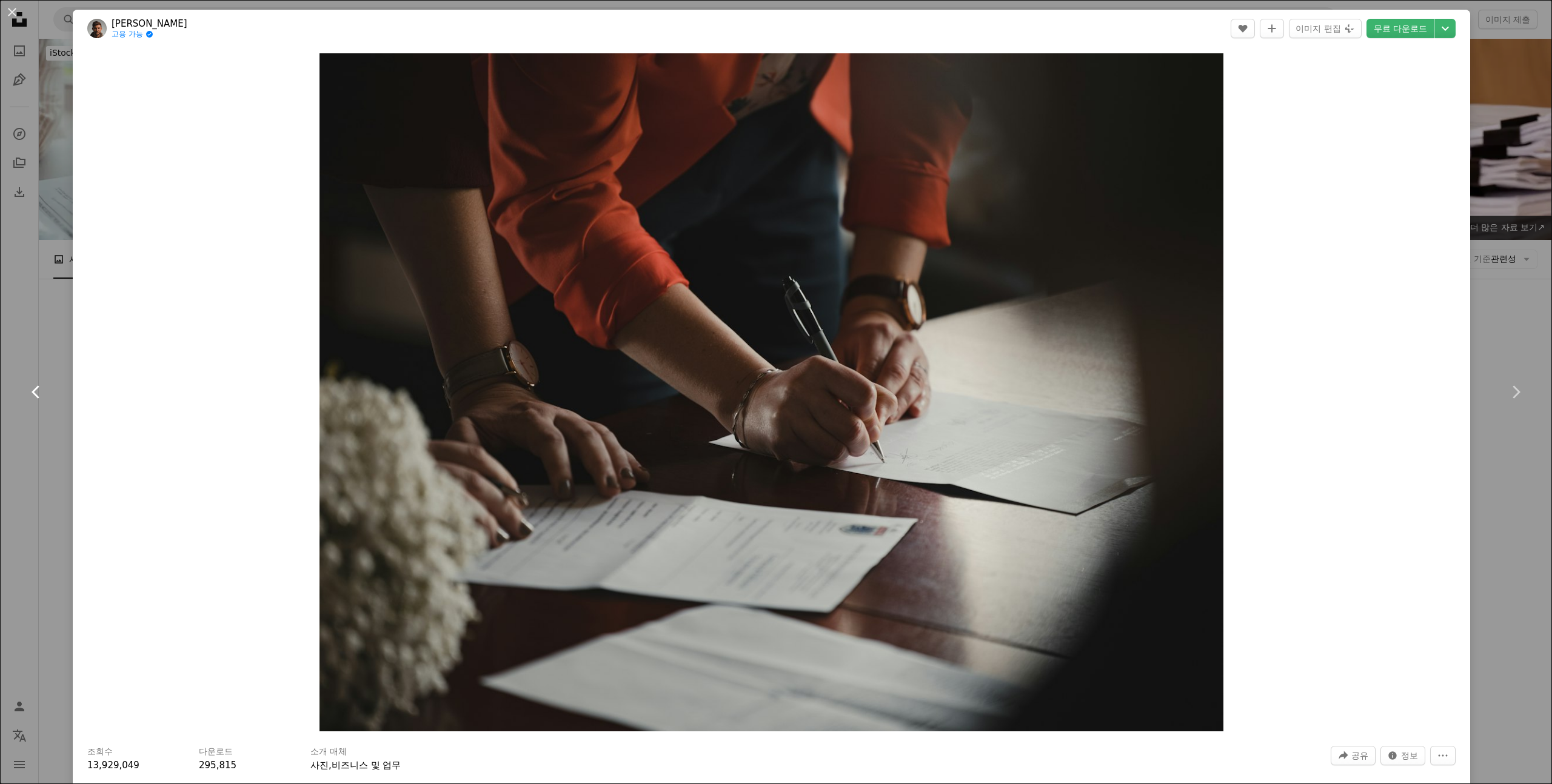
click at [33, 405] on link "Chevron left" at bounding box center [36, 392] width 73 height 116
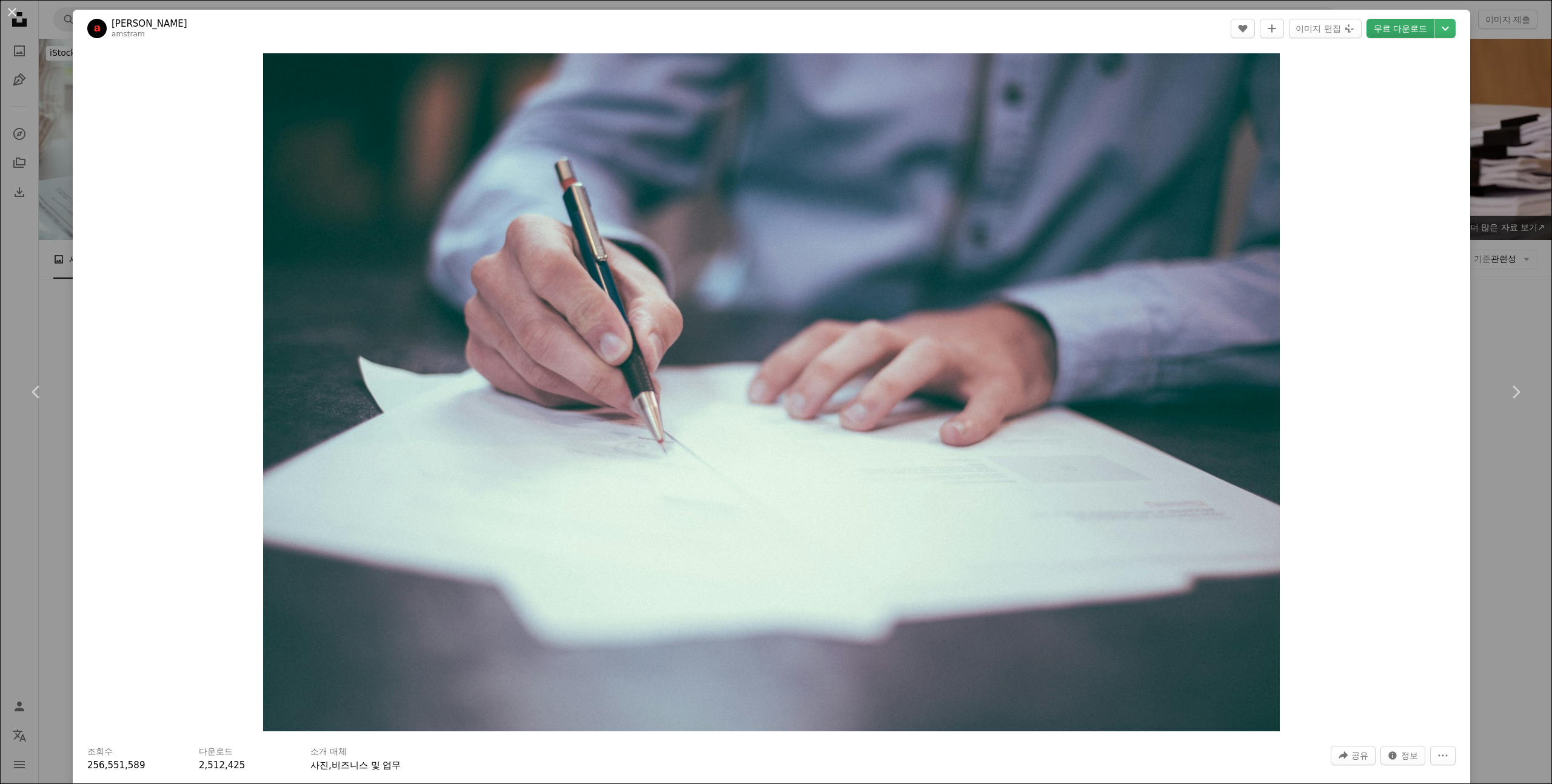
click at [1419, 31] on link "무료 다운로드" at bounding box center [1400, 29] width 68 height 20
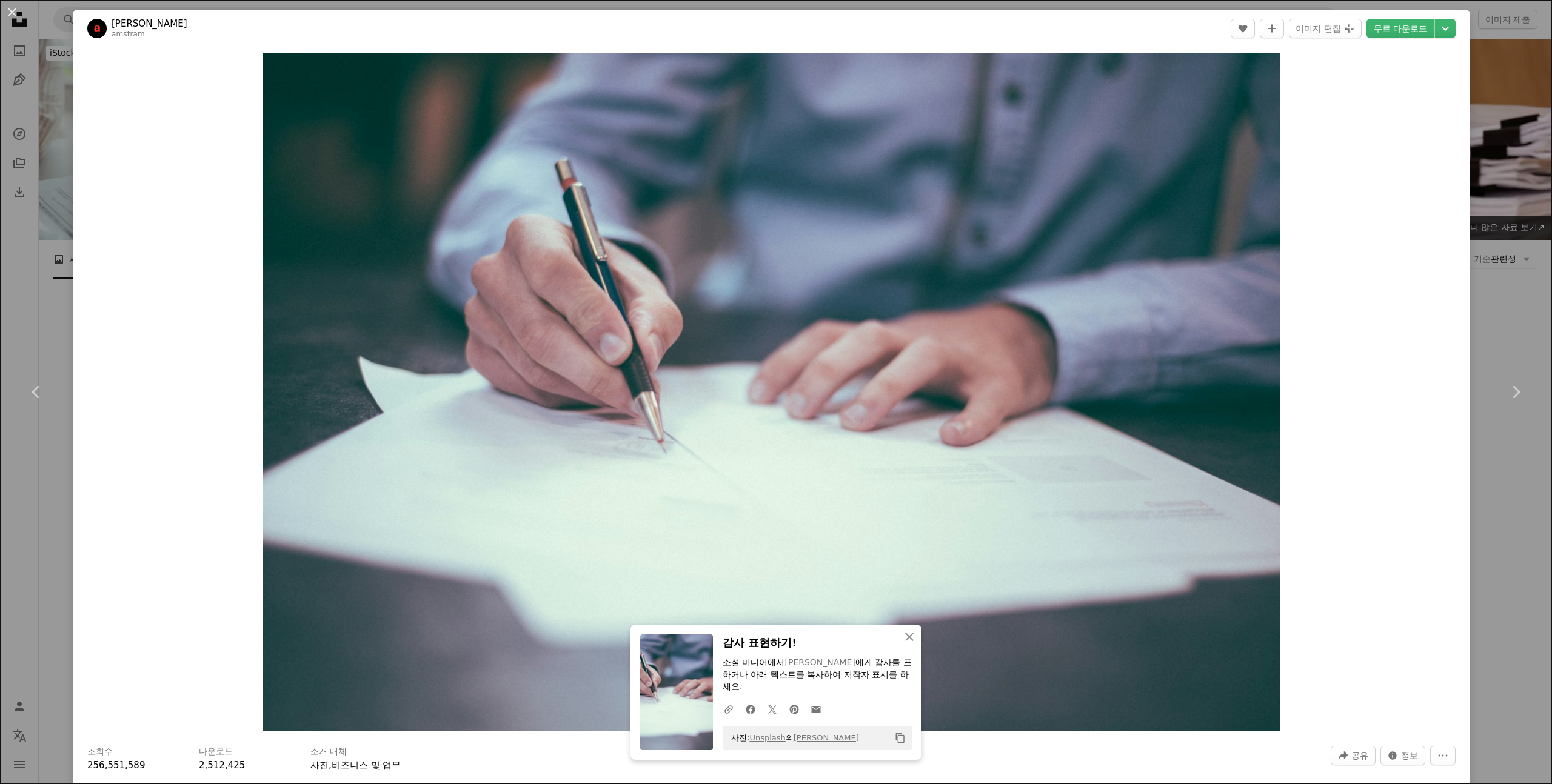
click at [1516, 163] on div "An X shape Chevron left Chevron right Scott Graham amstram A heart A plus sign …" at bounding box center [776, 392] width 1552 height 784
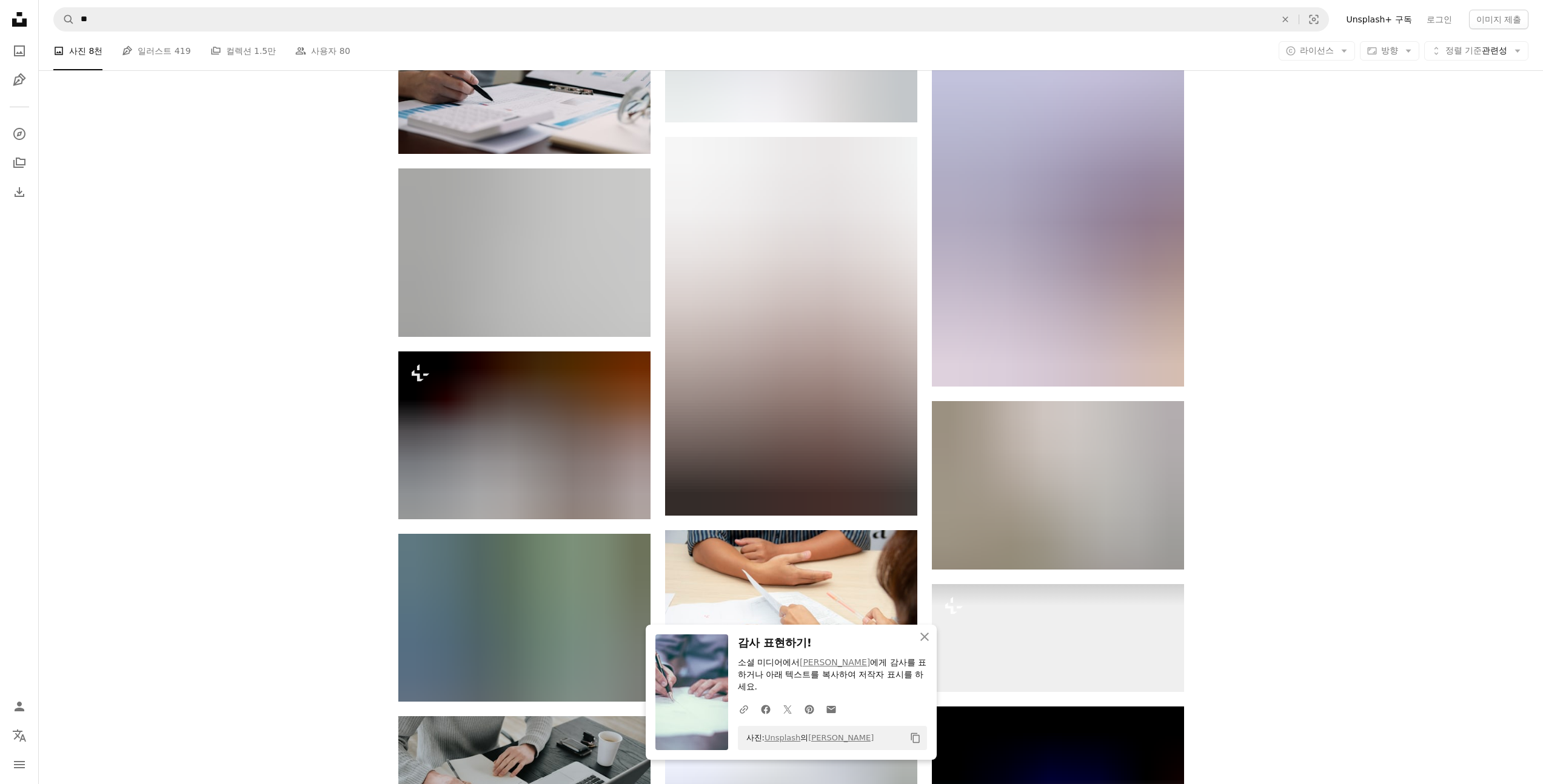
scroll to position [1009, 0]
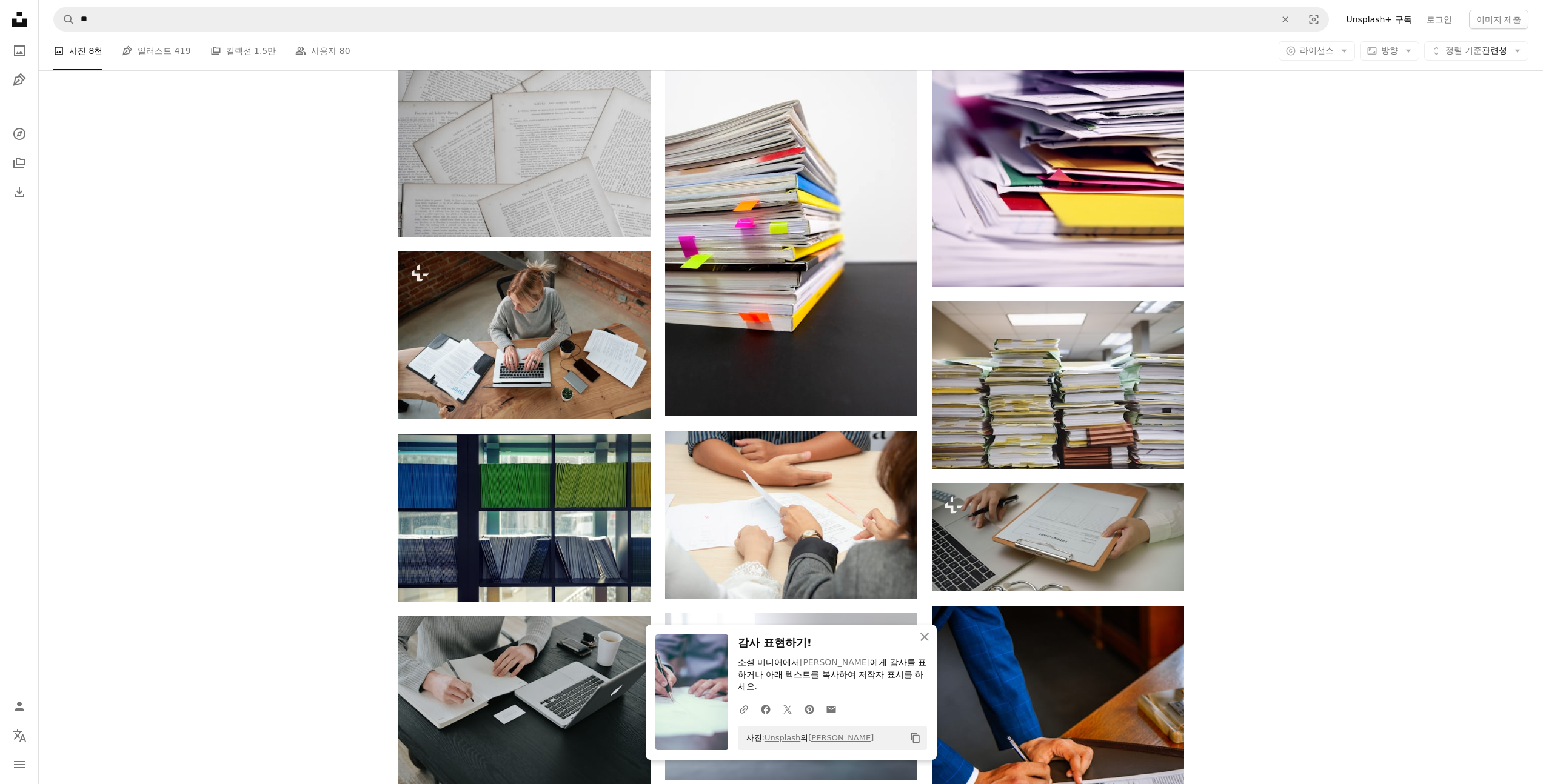
click at [1406, 312] on div "Plus sign for Unsplash+ A heart A plus sign Getty Images Unsplash+ 용 A lock 다운로…" at bounding box center [791, 174] width 1504 height 1620
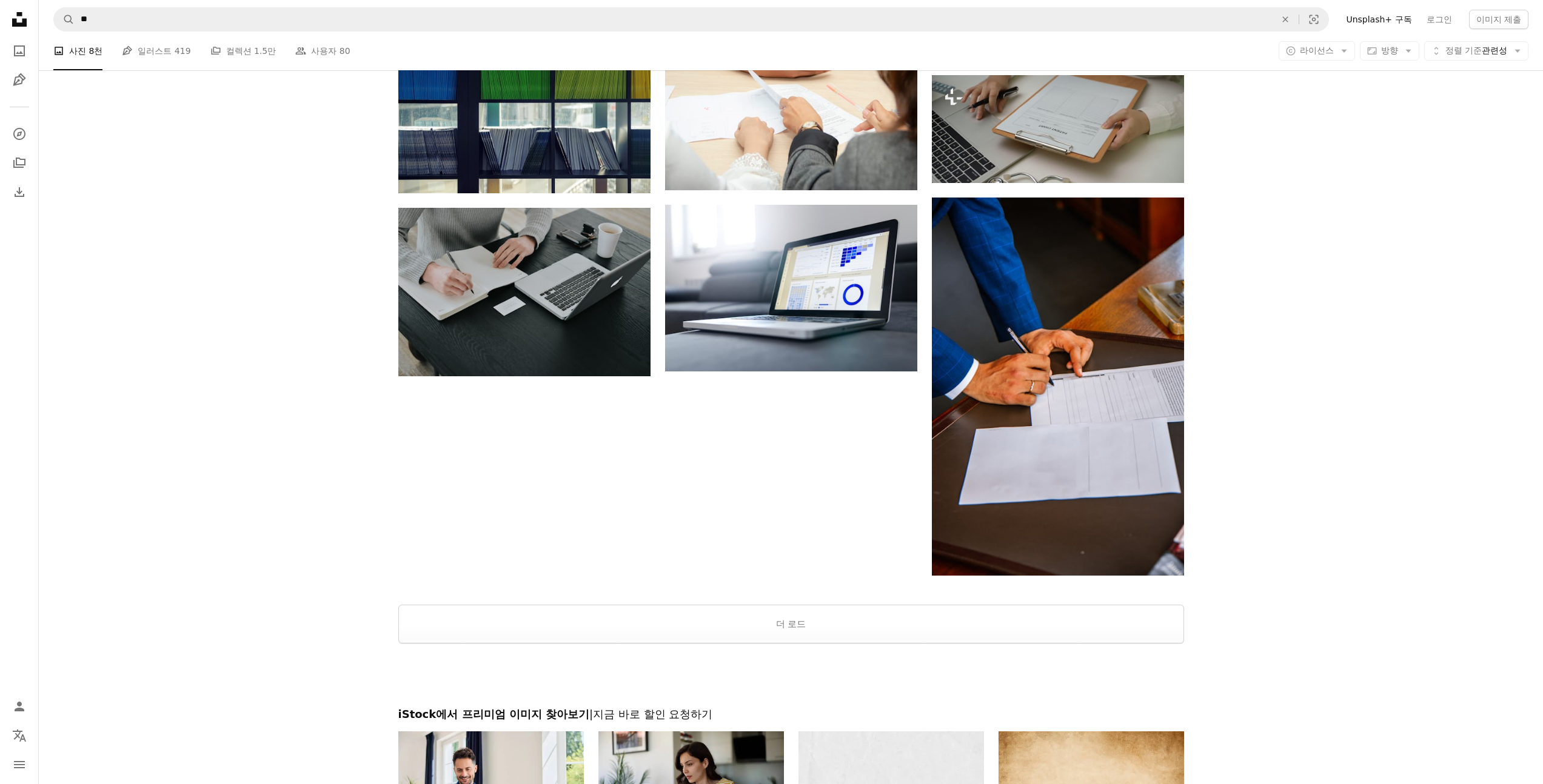
scroll to position [1419, 0]
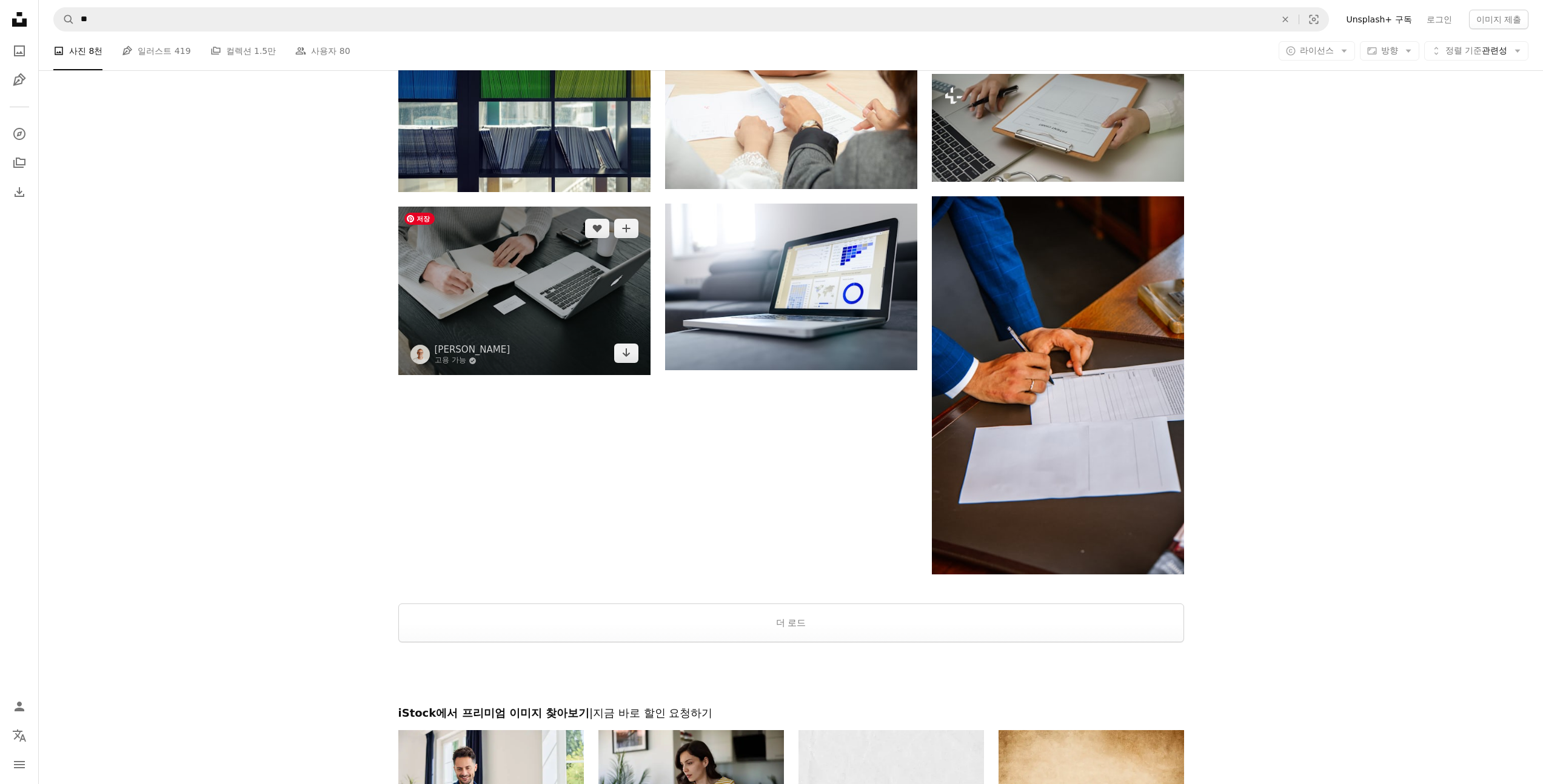
click at [544, 298] on img at bounding box center [525, 291] width 252 height 169
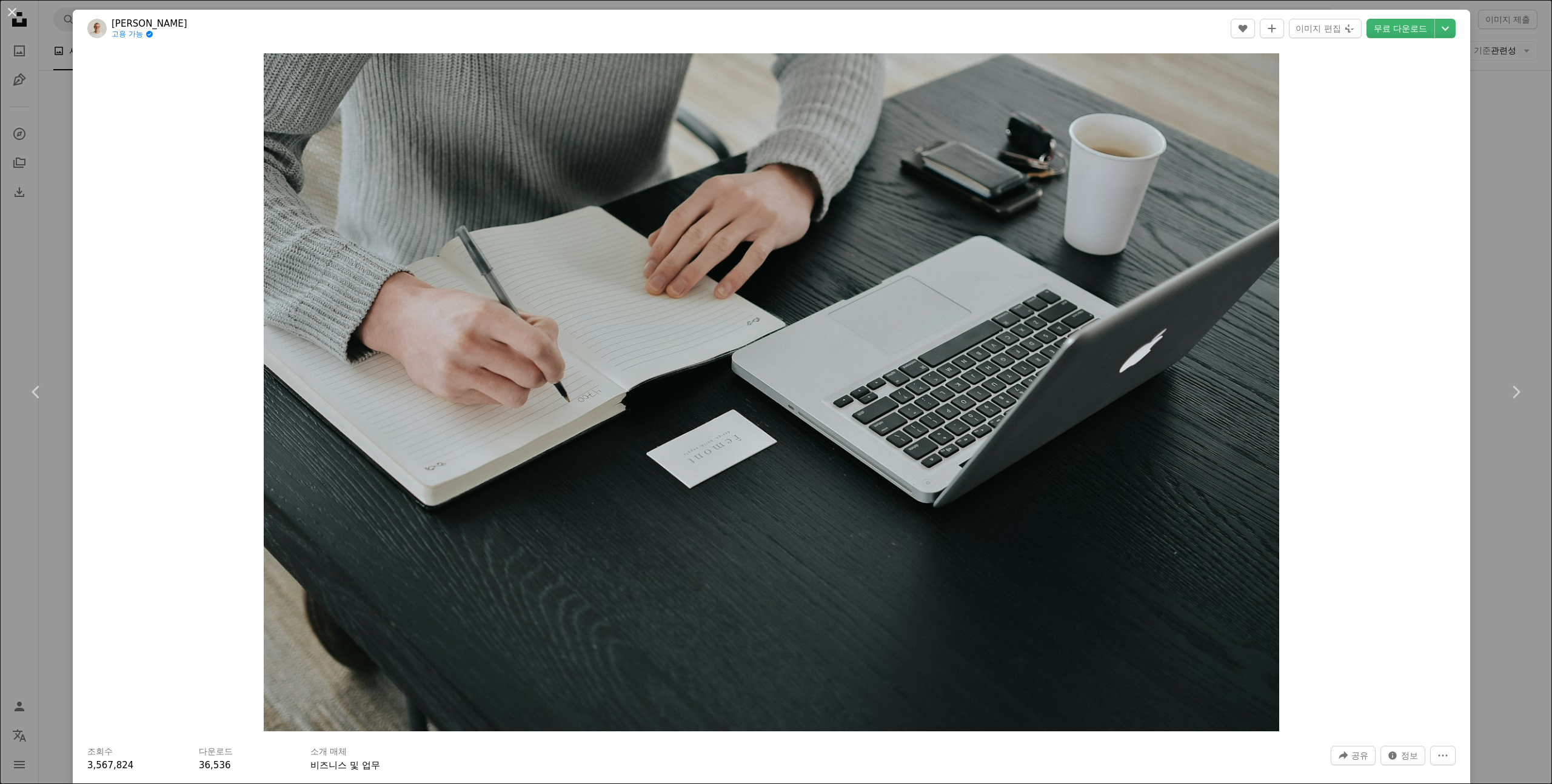
click at [1481, 186] on div "An X shape Chevron left Chevron right Vadim Bozhko 고용 가능 A checkmark inside of …" at bounding box center [776, 392] width 1552 height 784
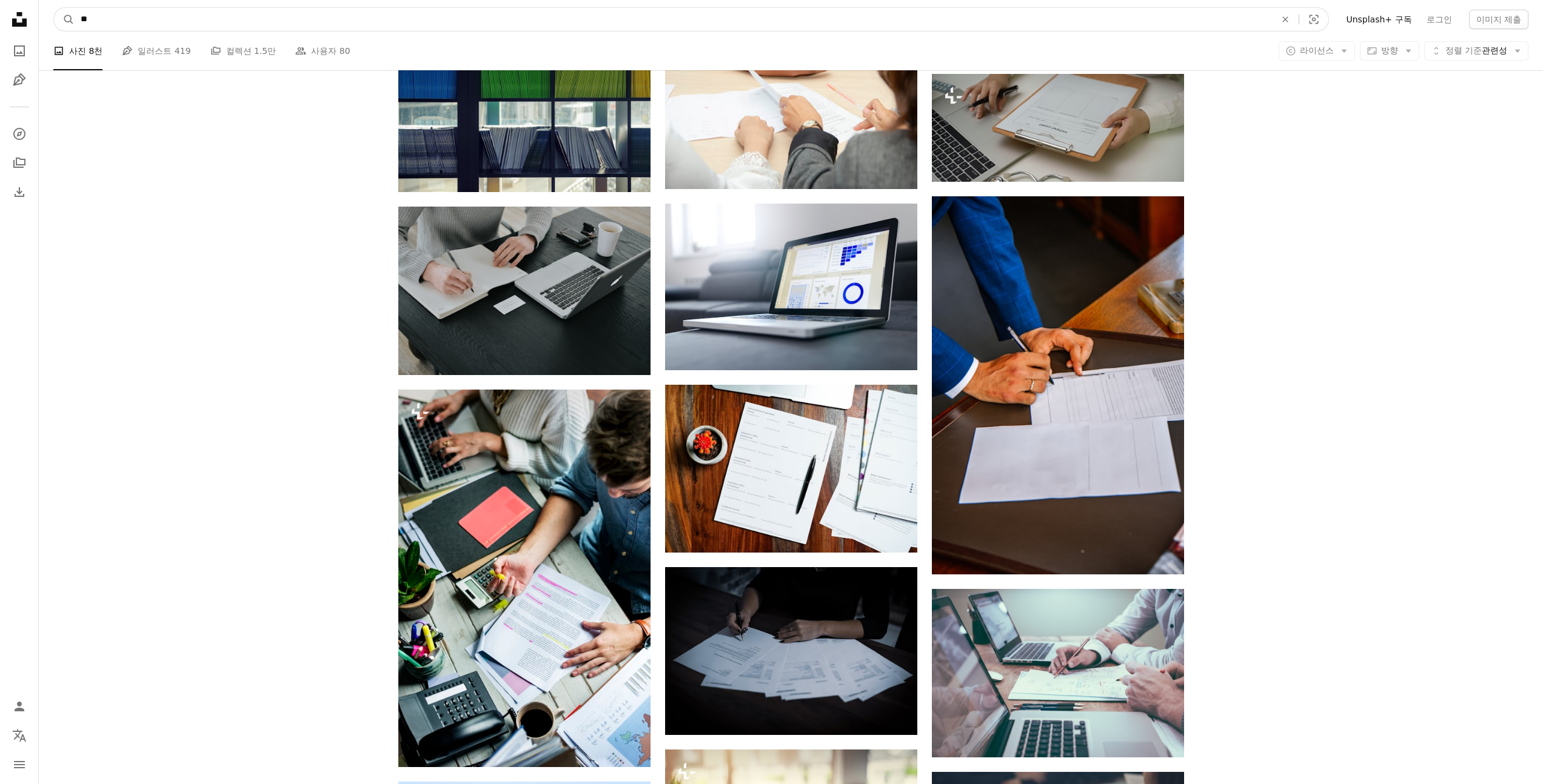
click at [435, 14] on input "**" at bounding box center [674, 20] width 1197 height 23
type input "*"
type input "**"
click button "A magnifying glass" at bounding box center [64, 20] width 20 height 23
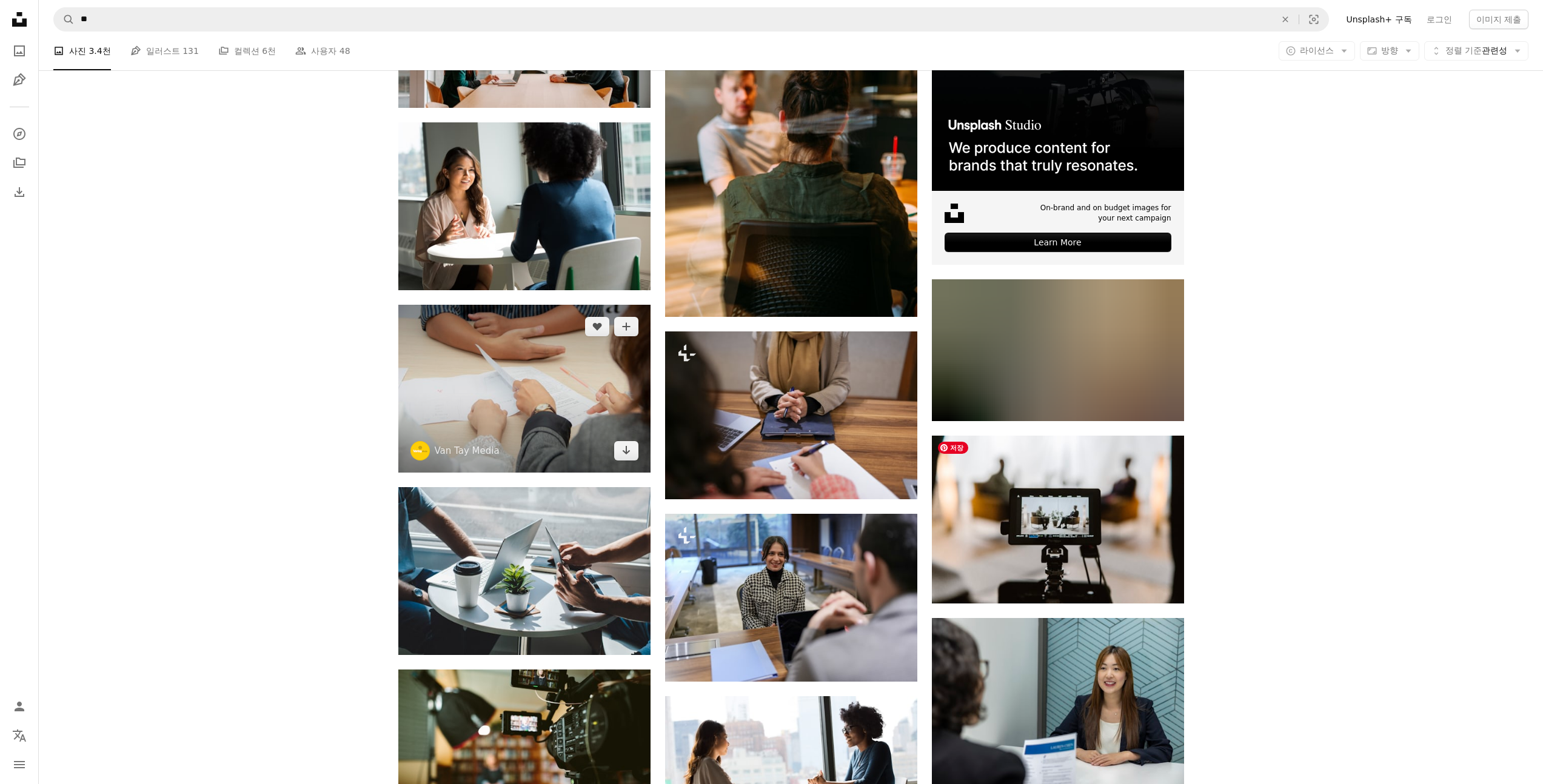
scroll to position [434, 0]
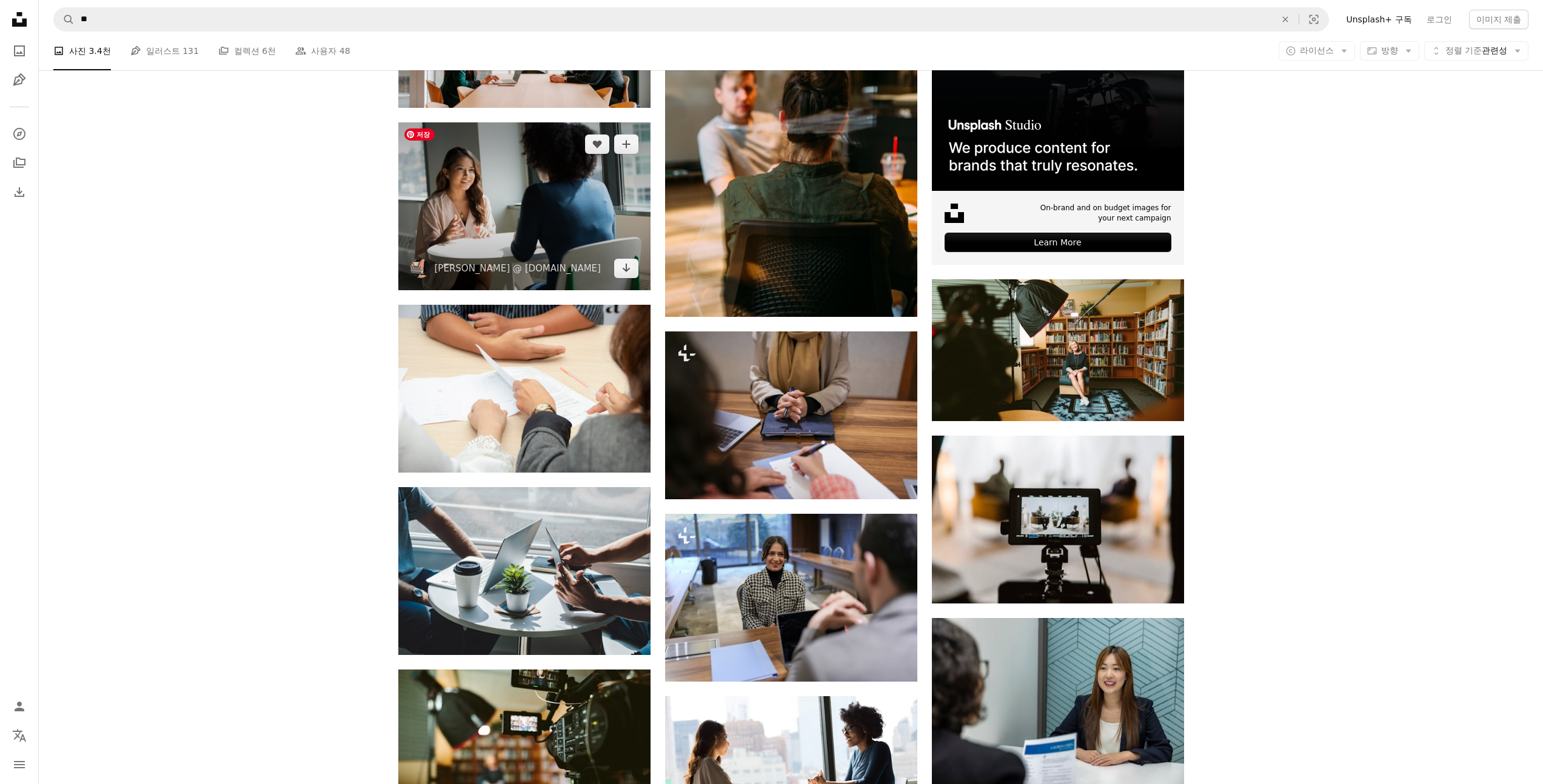
click at [488, 210] on img at bounding box center [525, 206] width 252 height 168
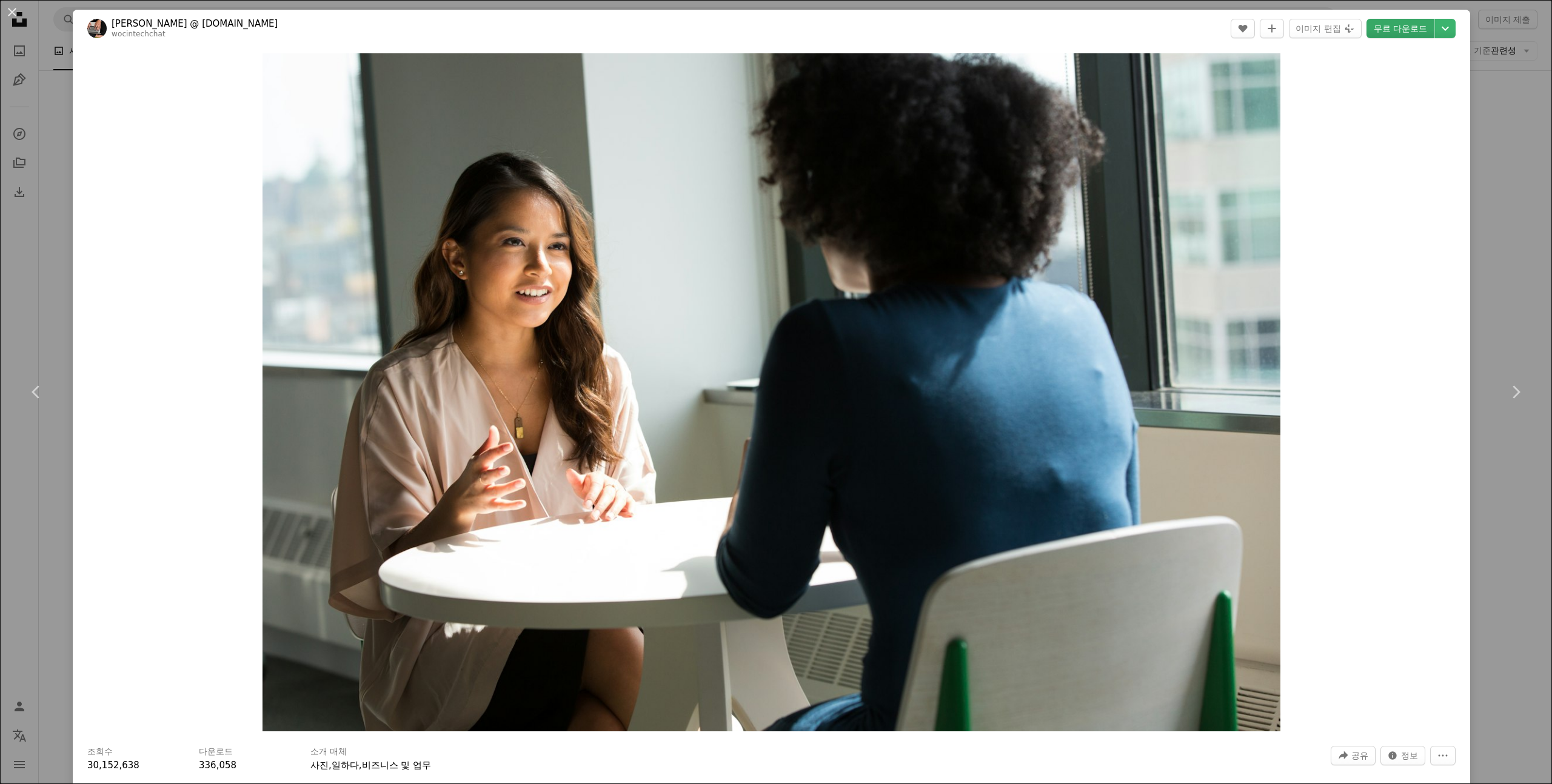
click at [1395, 25] on link "무료 다운로드" at bounding box center [1400, 29] width 68 height 20
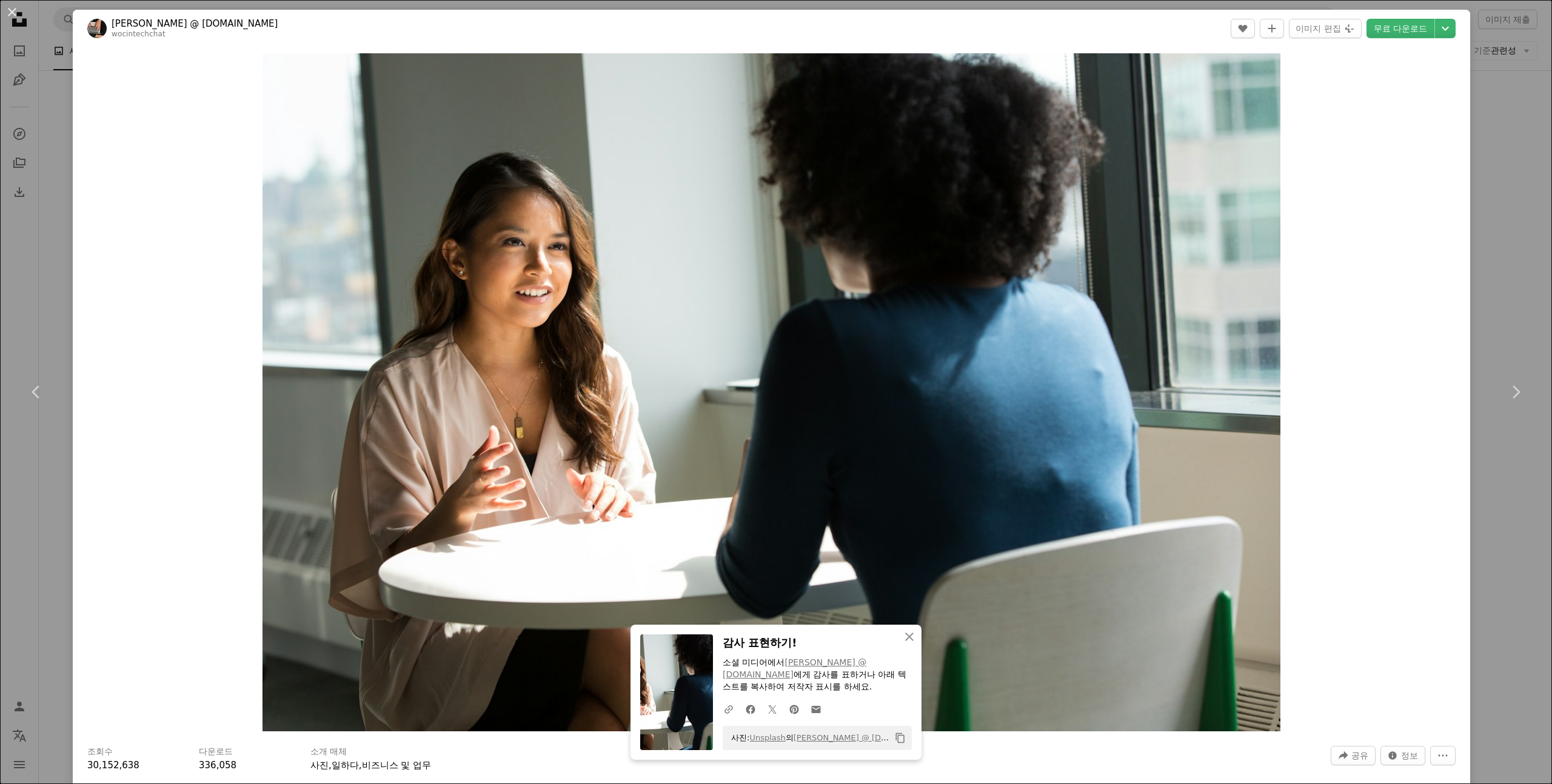
click at [1497, 241] on div "An X shape Chevron left Chevron right Christina @ wocintechchat.com wocintechch…" at bounding box center [776, 392] width 1552 height 784
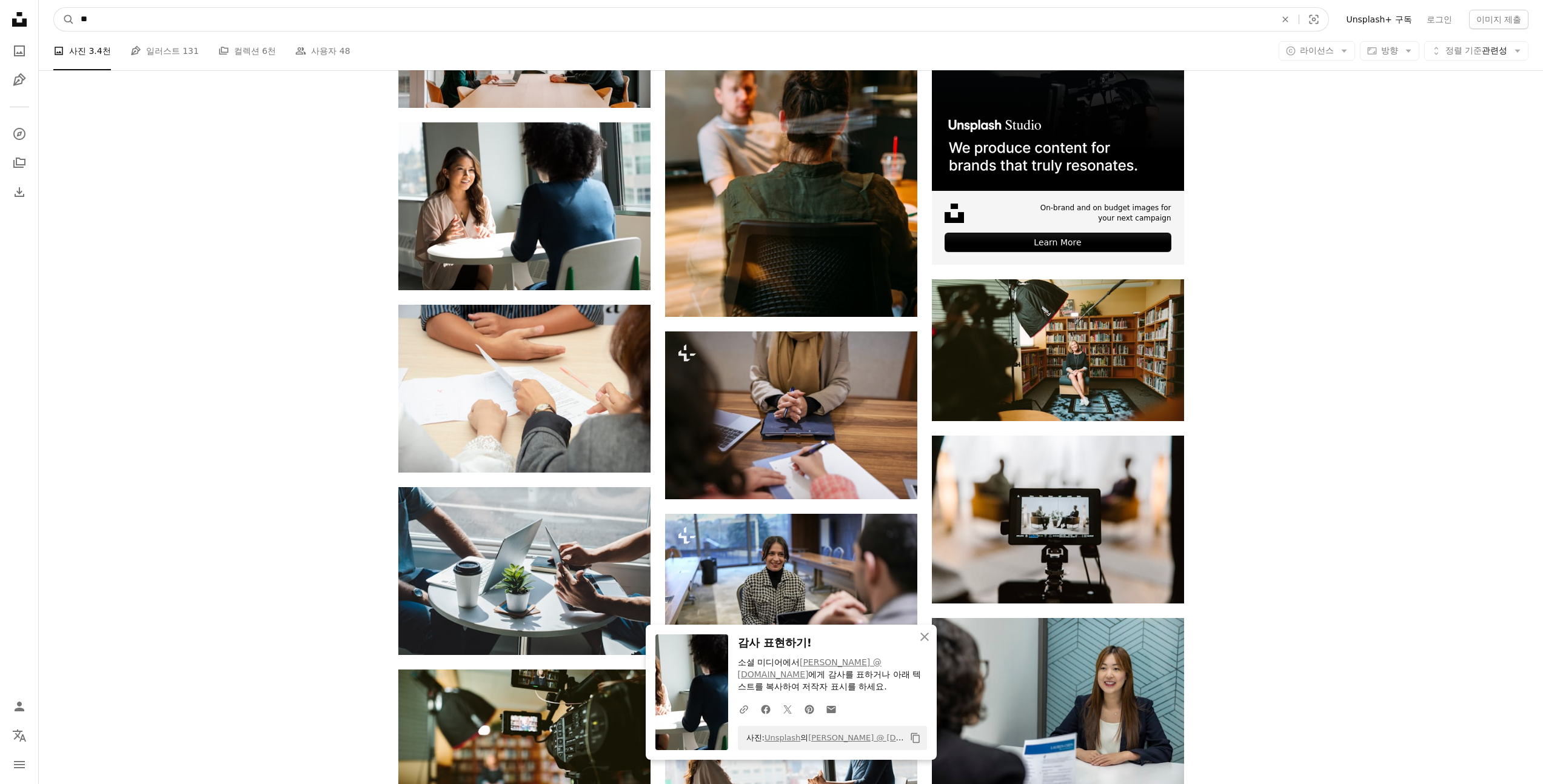
click at [450, 22] on input "**" at bounding box center [674, 20] width 1197 height 23
type input "*"
type input "***"
click button "A magnifying glass" at bounding box center [64, 20] width 20 height 23
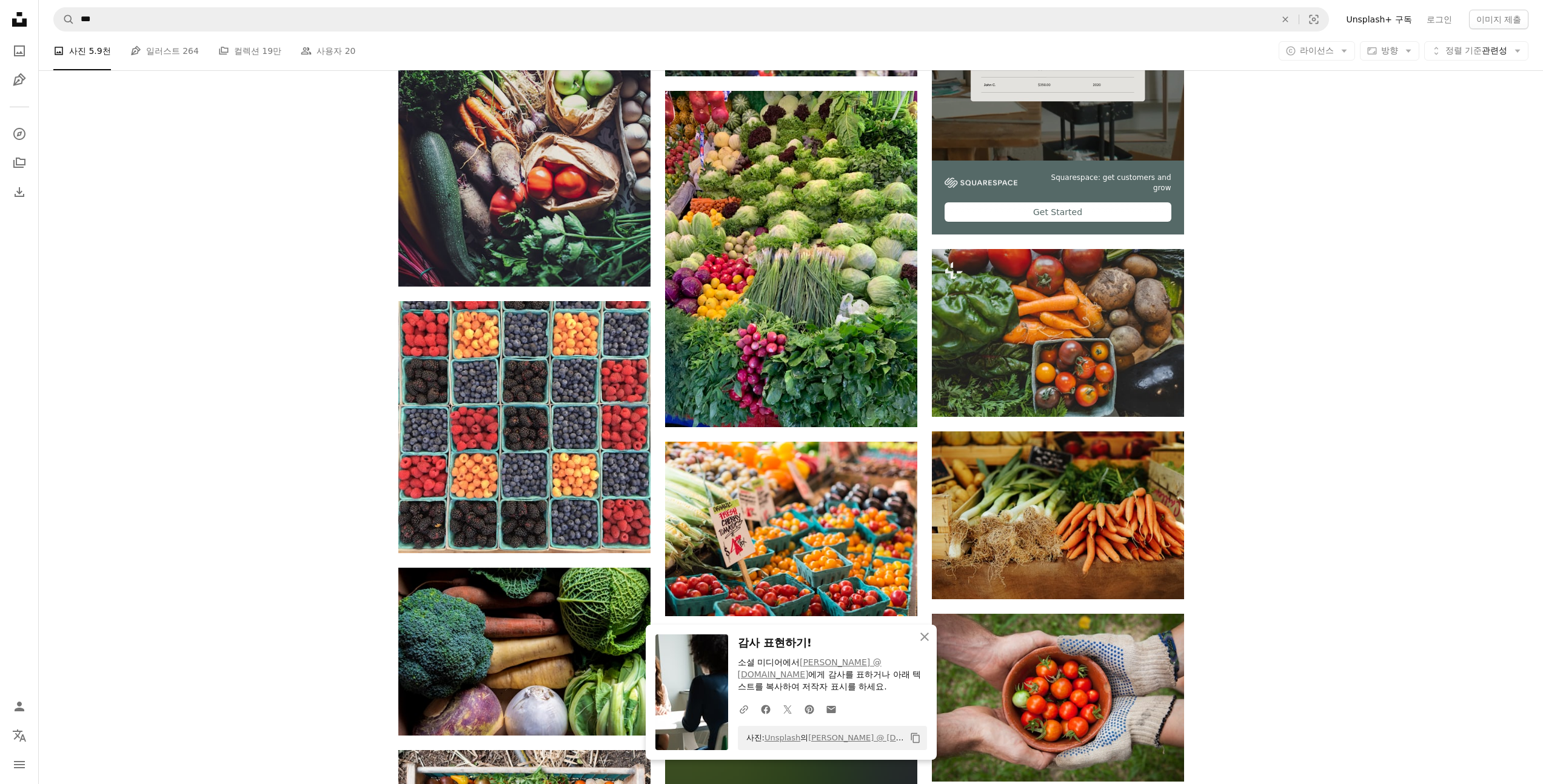
scroll to position [515, 0]
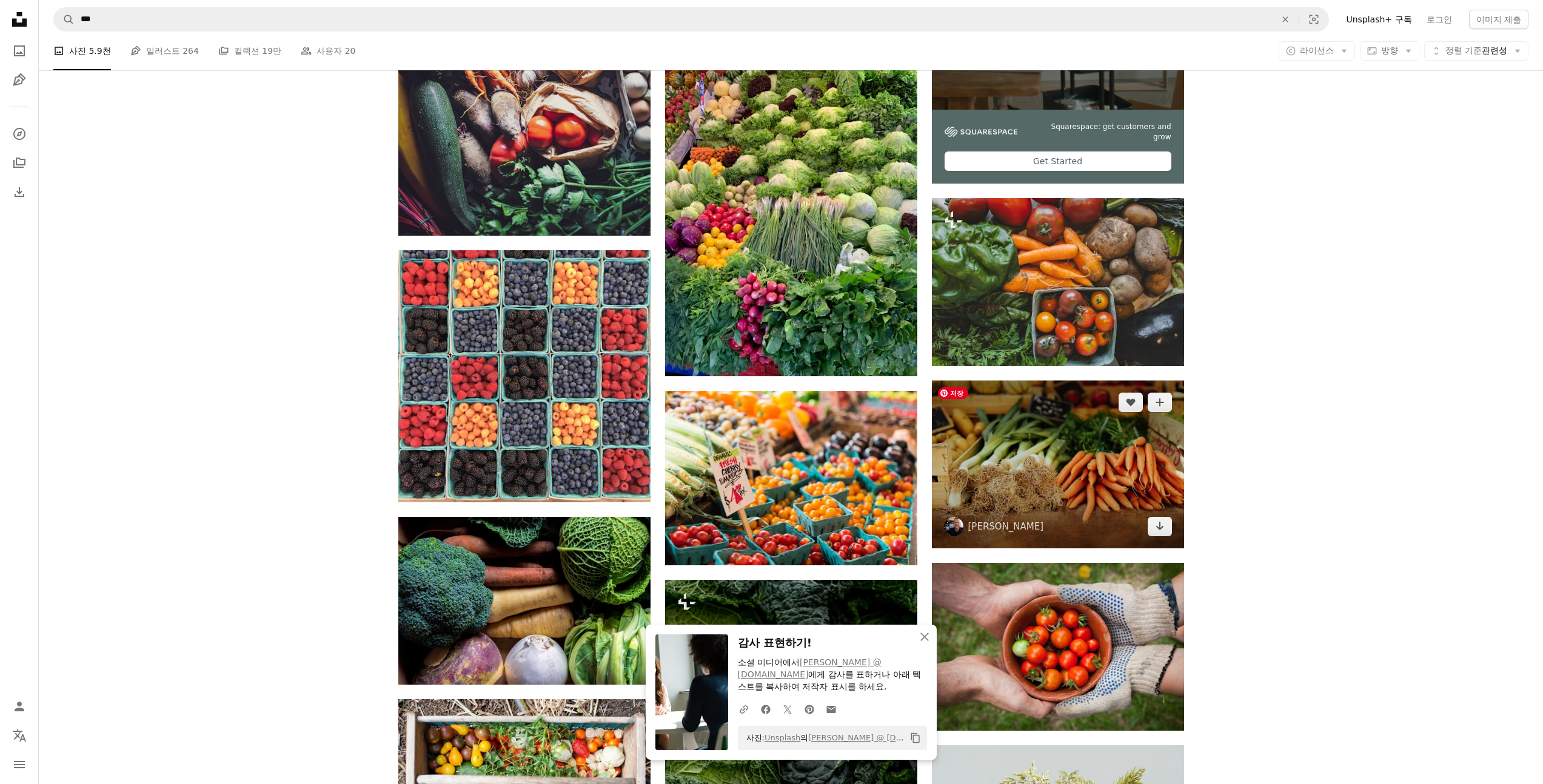
click at [1061, 460] on img at bounding box center [1058, 464] width 252 height 168
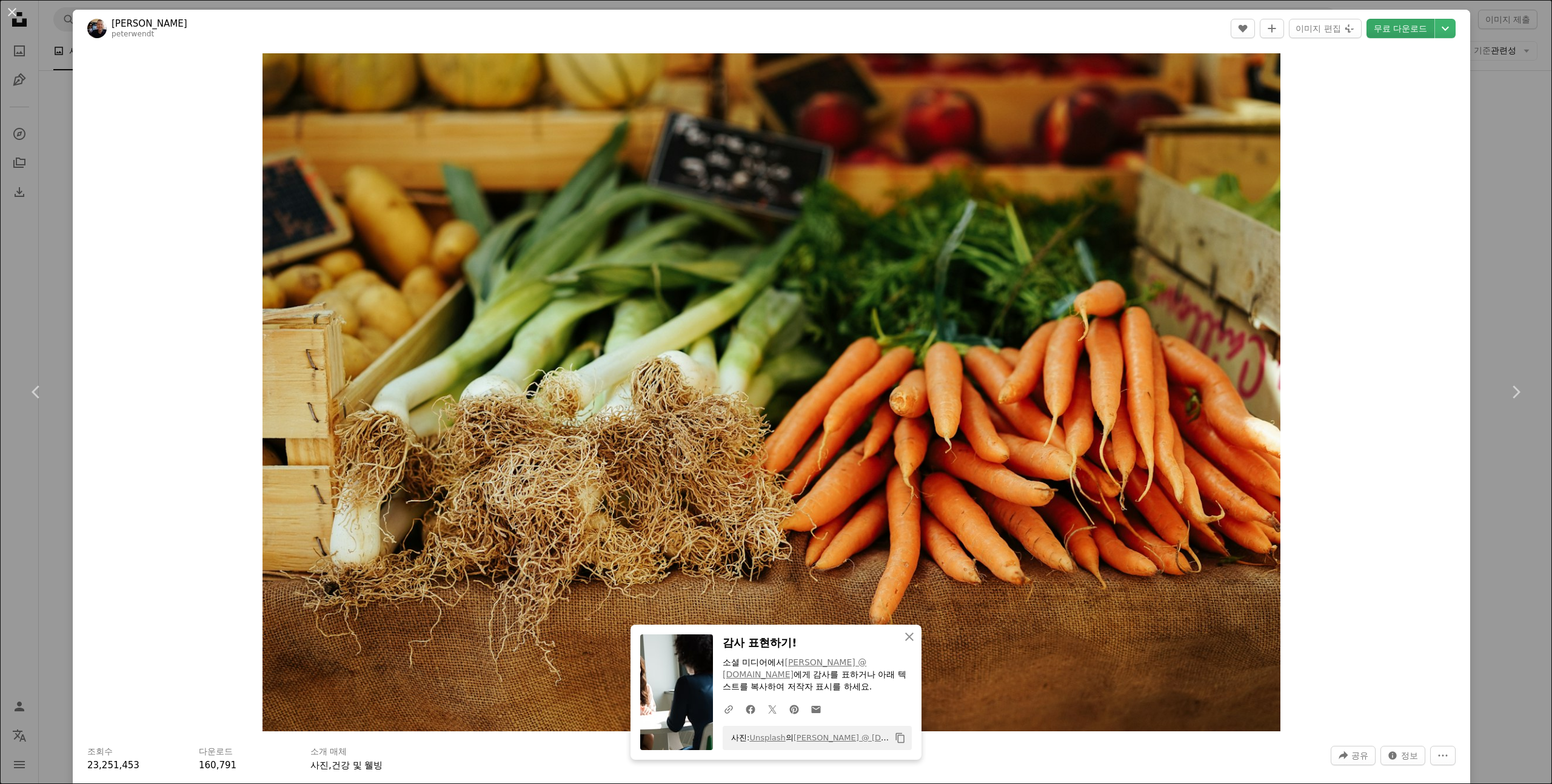
click at [1393, 33] on link "무료 다운로드" at bounding box center [1400, 29] width 68 height 20
click at [1502, 309] on div "An X shape Chevron left Chevron right Peter Wendt peterwendt A heart A plus sig…" at bounding box center [776, 392] width 1552 height 784
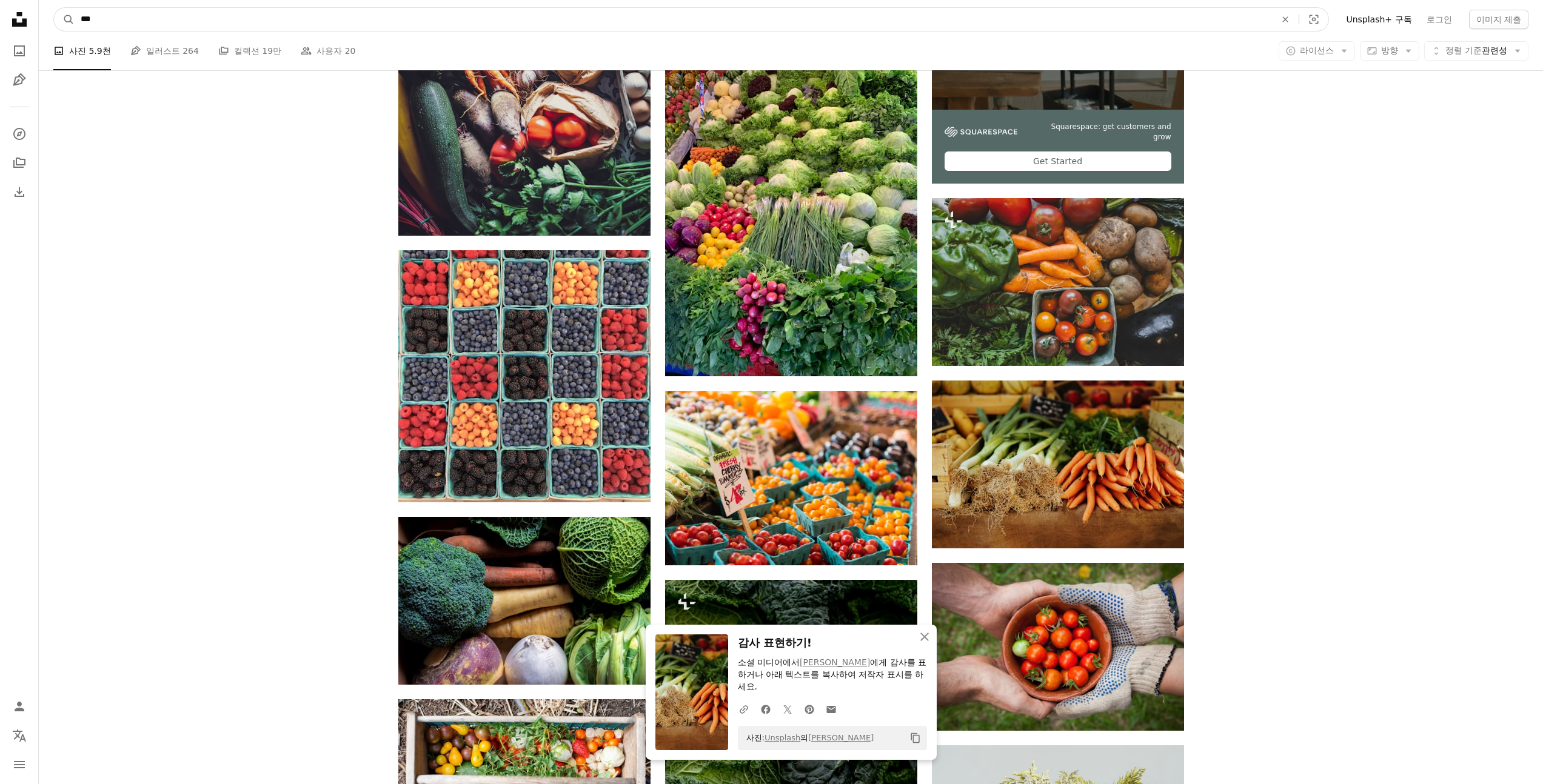
click at [432, 16] on input "***" at bounding box center [674, 20] width 1197 height 23
type input "*******"
click at [54, 8] on button "A magnifying glass" at bounding box center [64, 20] width 20 height 23
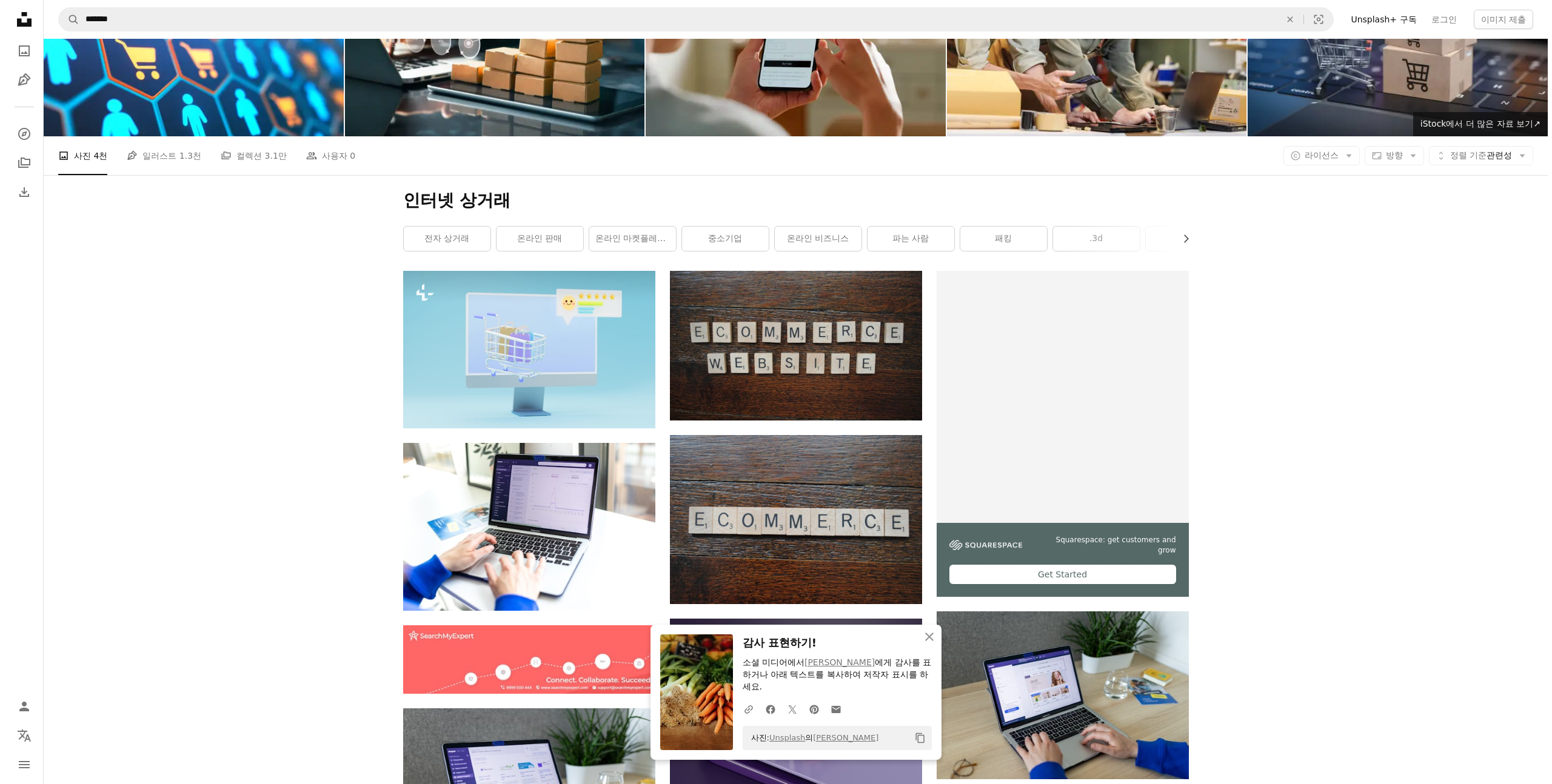
scroll to position [258, 0]
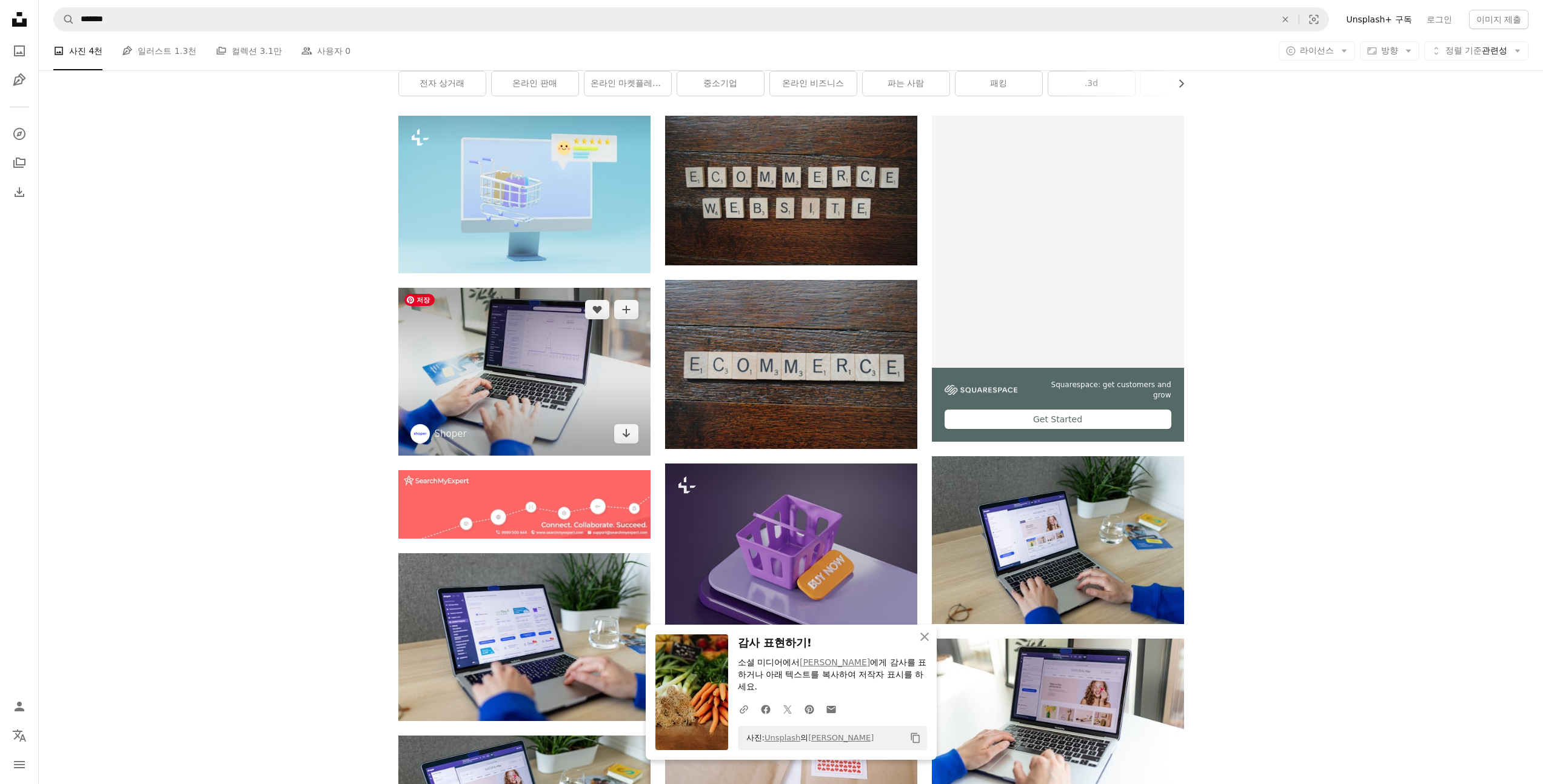
click at [578, 390] on img at bounding box center [525, 371] width 252 height 168
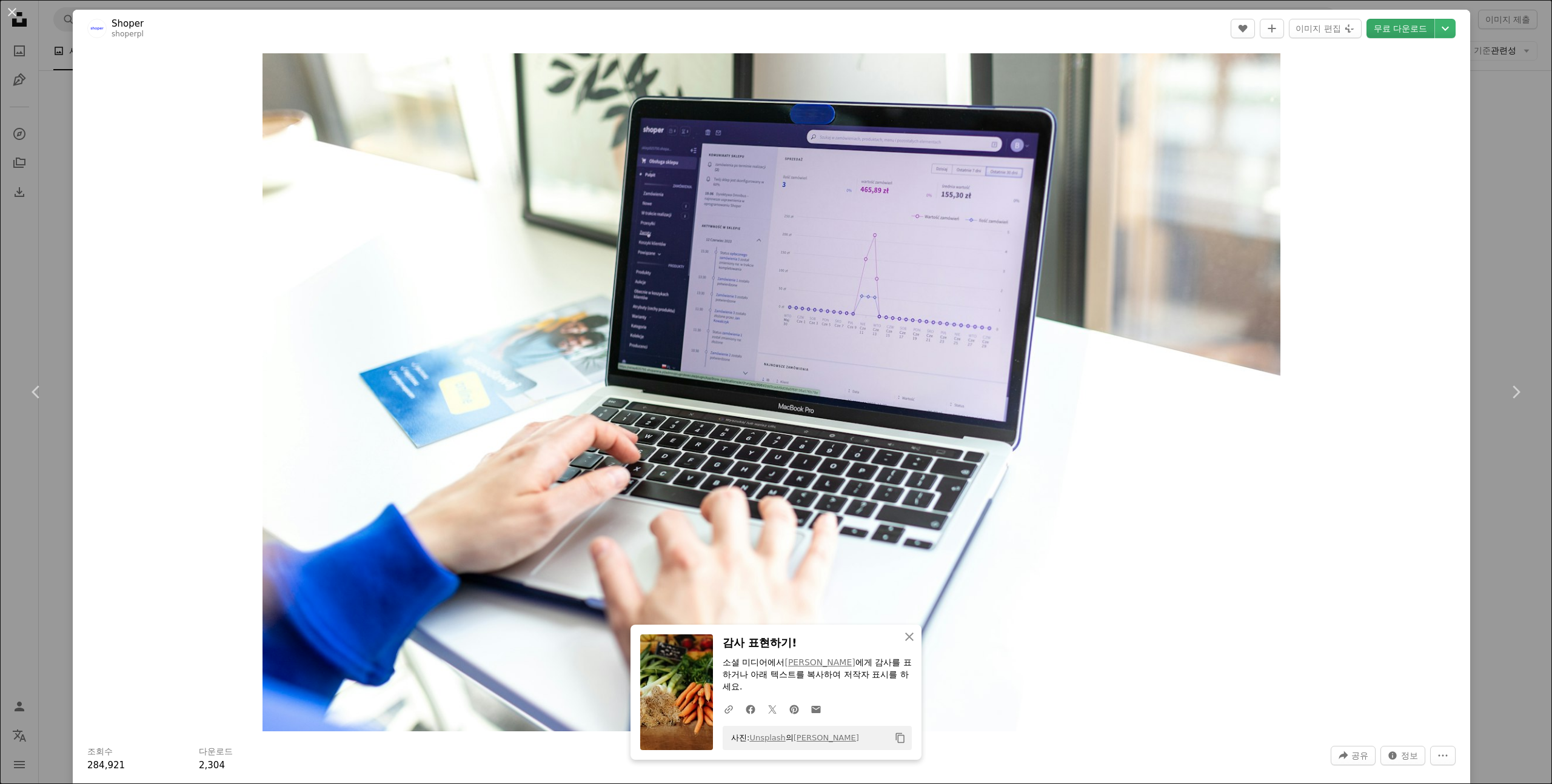
click at [1423, 24] on link "무료 다운로드" at bounding box center [1400, 29] width 68 height 20
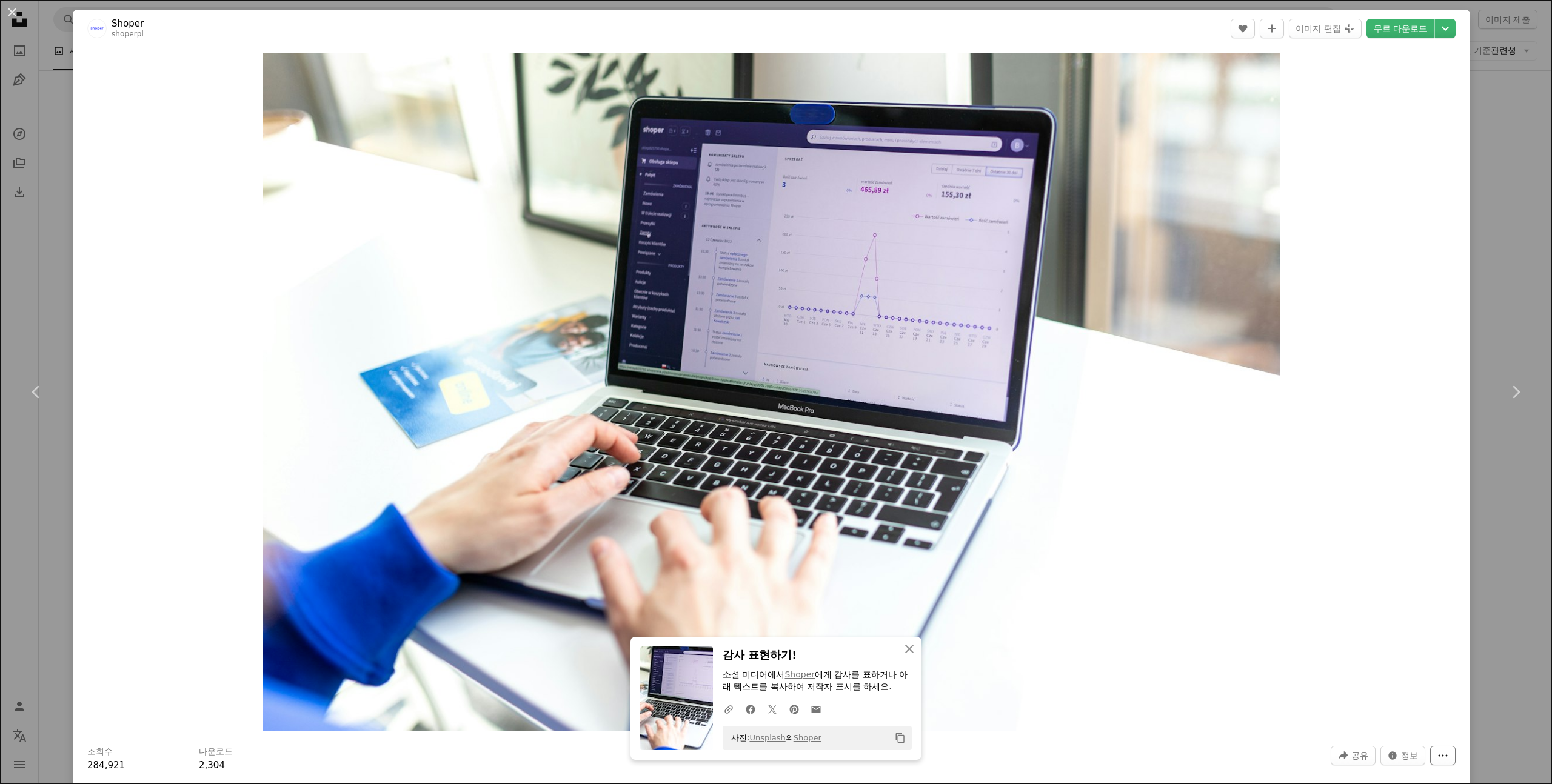
click at [1437, 754] on icon "More Actions" at bounding box center [1443, 755] width 11 height 11
click at [1392, 757] on button "Info icon 정보" at bounding box center [1402, 755] width 45 height 20
click at [1223, 421] on img "이 이미지 확대" at bounding box center [771, 392] width 1017 height 678
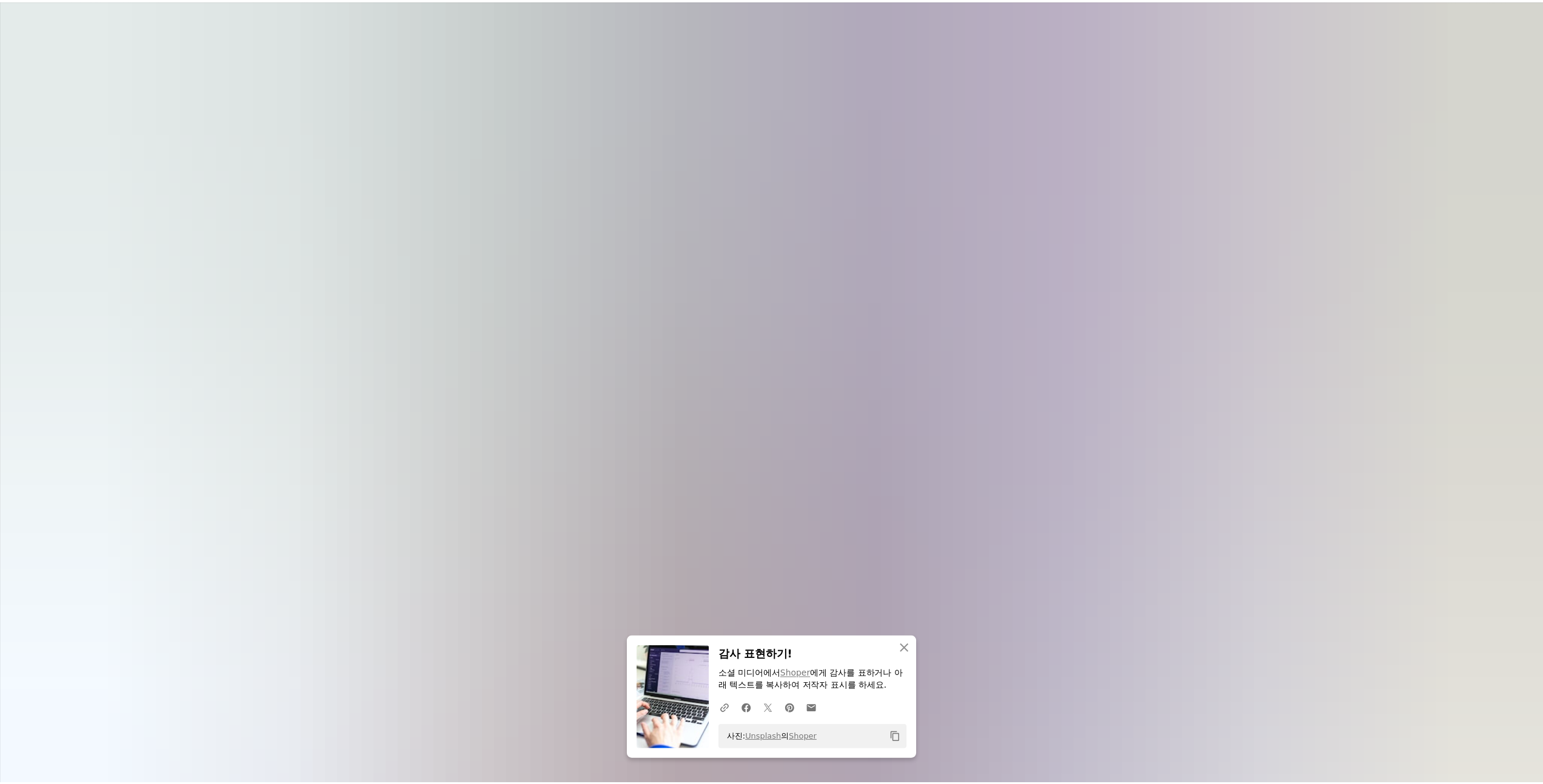
scroll to position [120, 0]
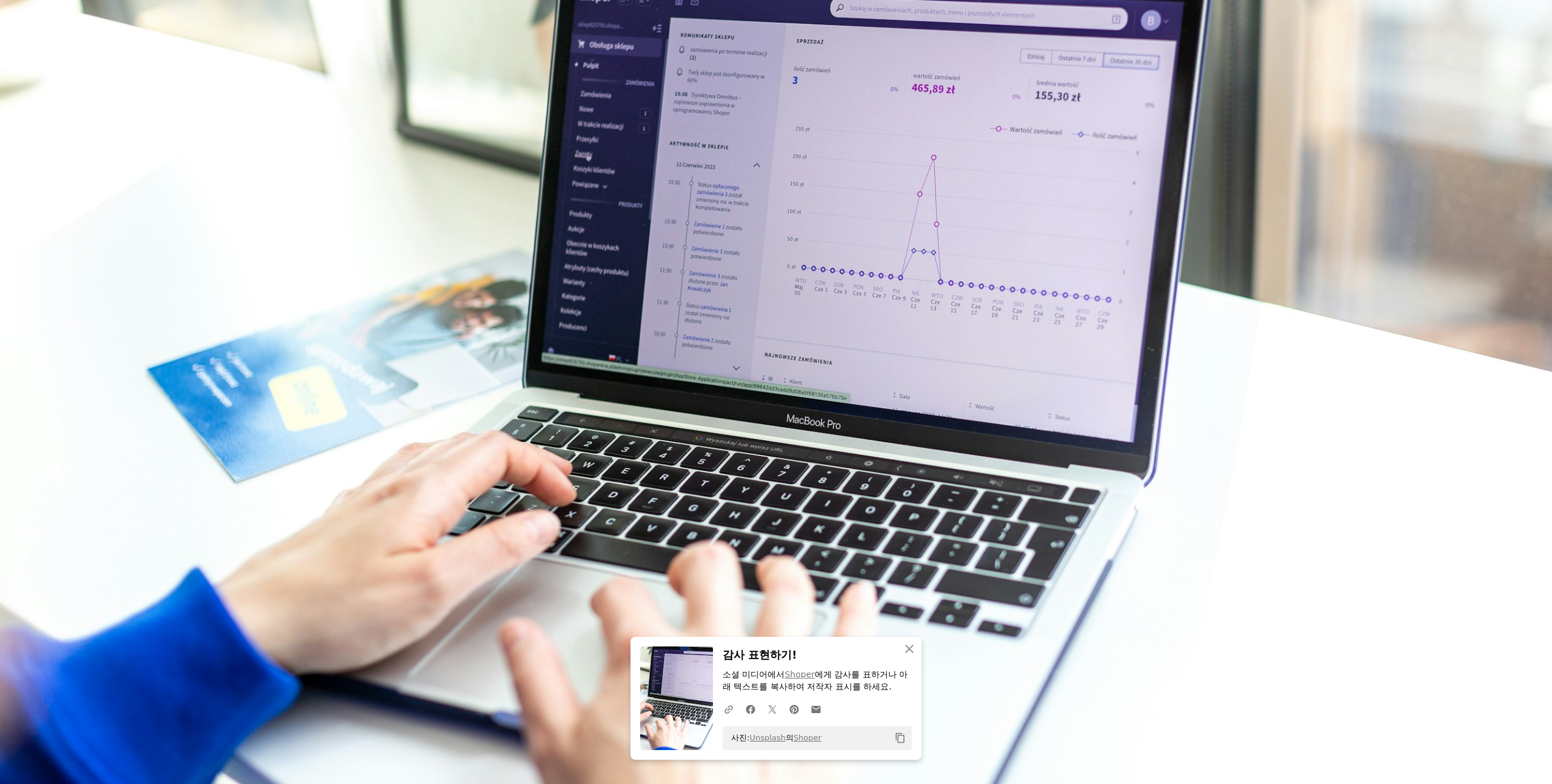
click at [1223, 421] on img "이 이미지 축소" at bounding box center [775, 398] width 1553 height 1035
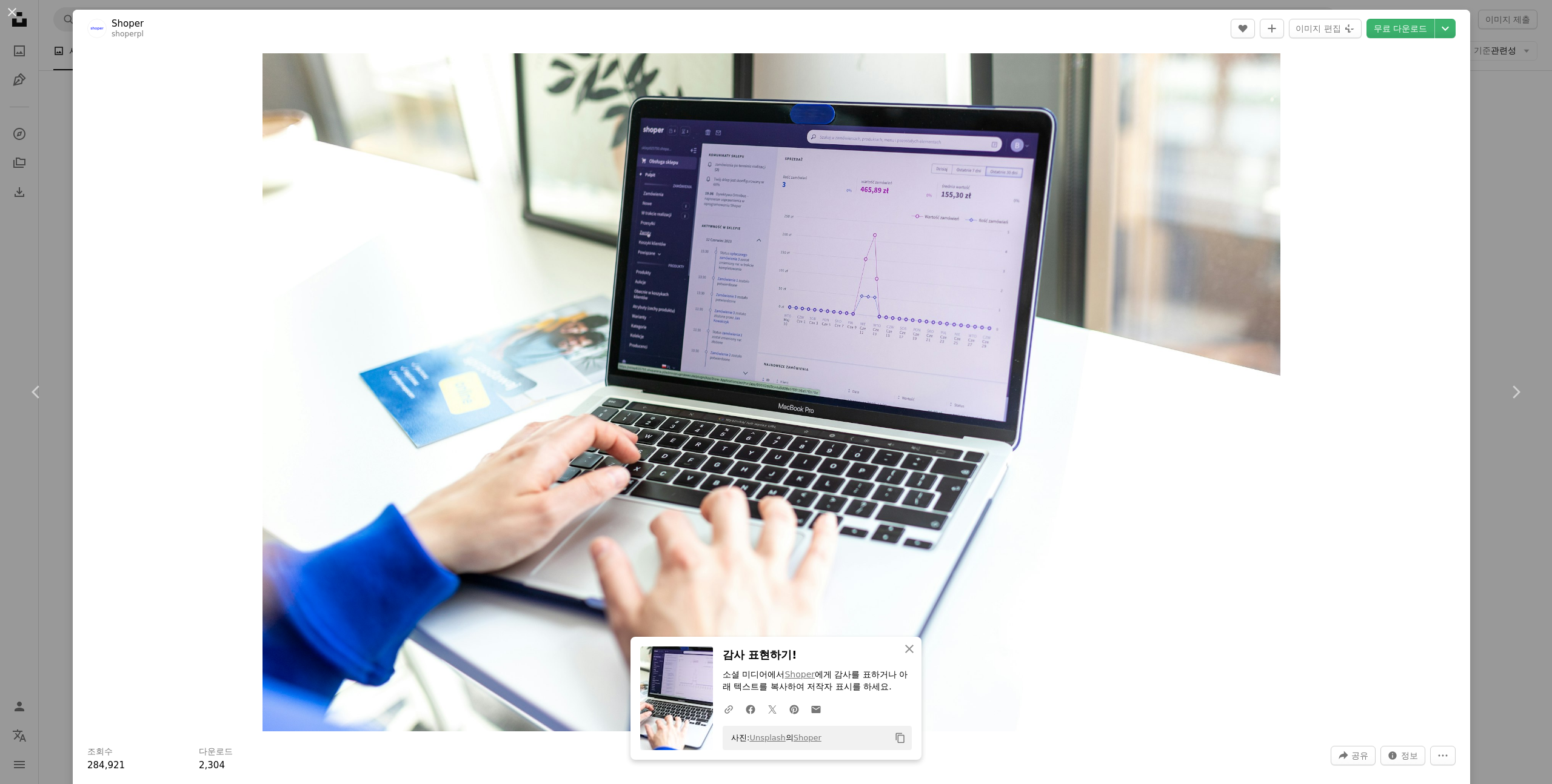
click at [1481, 466] on div "An X shape Chevron left Chevron right Shoper shoperpl A heart A plus sign 이미지 편…" at bounding box center [776, 392] width 1552 height 784
